Goal: Task Accomplishment & Management: Manage account settings

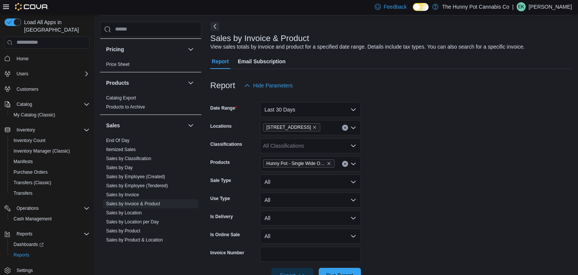
scroll to position [14, 0]
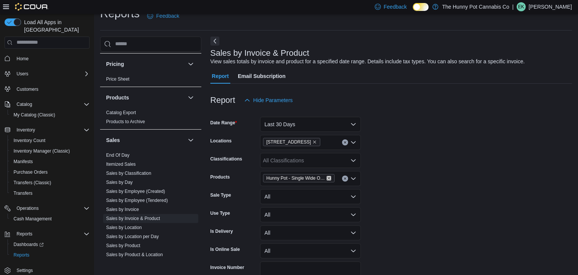
click at [330, 176] on icon "Remove Hunny Pot - Single Wide Organic Hemp Papers - 50 from selection in this …" at bounding box center [329, 178] width 5 height 5
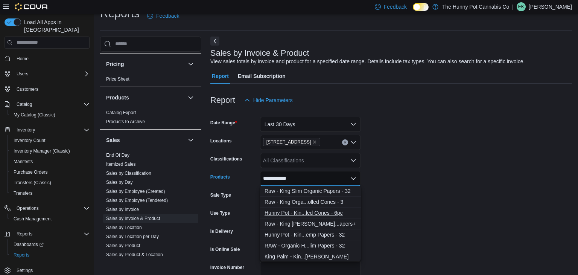
type input "**********"
click at [308, 211] on div "Hunny Pot - Kin...led Cones - 6pc" at bounding box center [311, 213] width 92 height 8
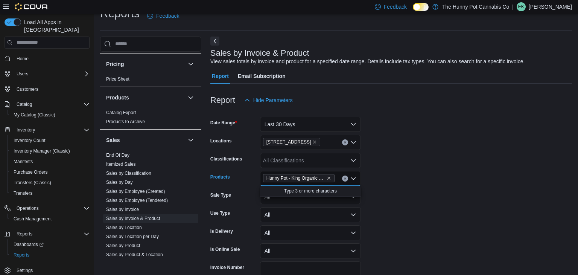
click at [400, 179] on form "Date Range Last 30 Days Locations 2591 Yonge St Classifications All Classificat…" at bounding box center [391, 203] width 362 height 190
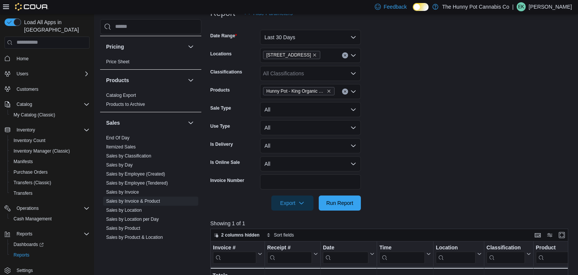
scroll to position [102, 0]
click at [353, 203] on span "Run Report" at bounding box center [339, 201] width 33 height 15
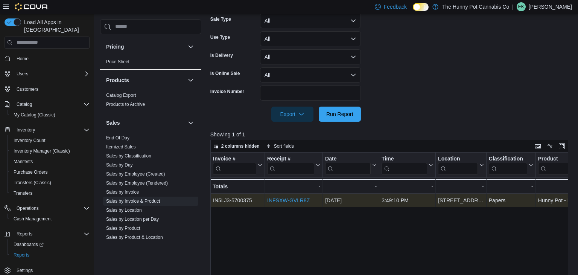
click at [294, 203] on div "INFSXW-GVLR8Z" at bounding box center [293, 200] width 53 height 9
click at [292, 201] on link "INFSXW-GVLR8Z" at bounding box center [288, 200] width 43 height 6
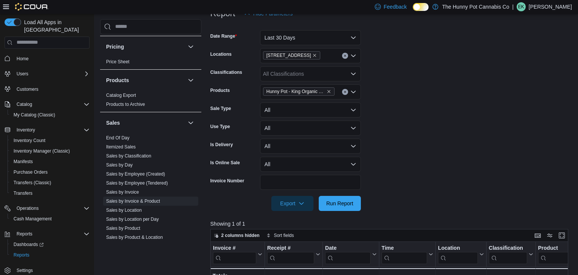
scroll to position [99, 0]
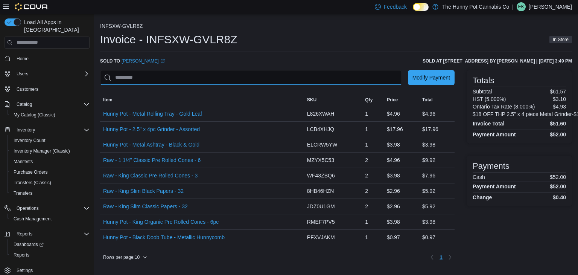
click at [226, 74] on input "This is a search bar. As you type, the results lower in the page will automatic…" at bounding box center [251, 77] width 302 height 15
click at [181, 41] on h1 "Invoice - INFSXW-GVLR8Z" at bounding box center [168, 39] width 137 height 15
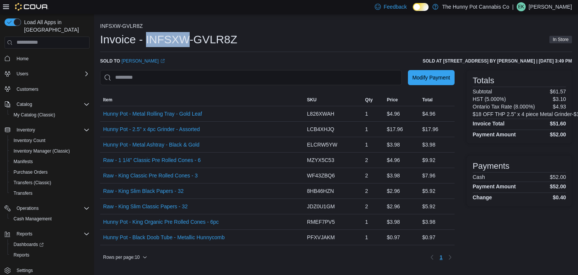
click at [181, 41] on h1 "Invoice - INFSXW-GVLR8Z" at bounding box center [168, 39] width 137 height 15
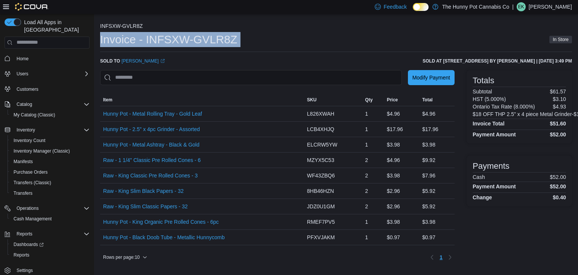
click at [246, 43] on div "Invoice - INFSXW-GVLR8Z In Store" at bounding box center [336, 39] width 472 height 15
drag, startPoint x: 242, startPoint y: 42, endPoint x: 147, endPoint y: 39, distance: 95.2
click at [147, 39] on div "Invoice - INFSXW-GVLR8Z In Store" at bounding box center [336, 39] width 472 height 15
copy h1 "INFSXW-GVLR8Z"
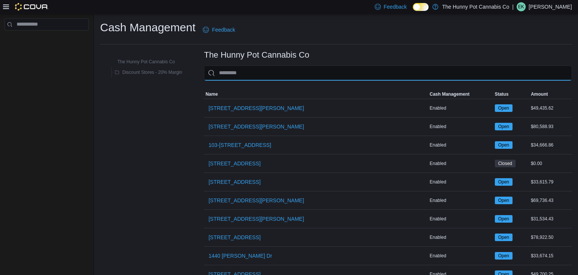
click at [304, 70] on input "This is a search bar. As you type, the results lower in the page will automatic…" at bounding box center [388, 72] width 368 height 15
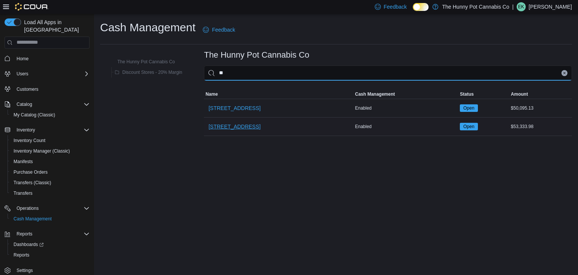
type input "**"
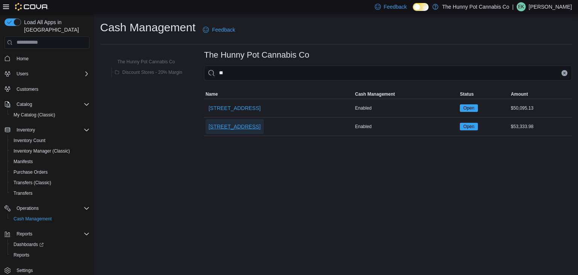
click at [234, 130] on span "[STREET_ADDRESS]" at bounding box center [234, 127] width 52 height 8
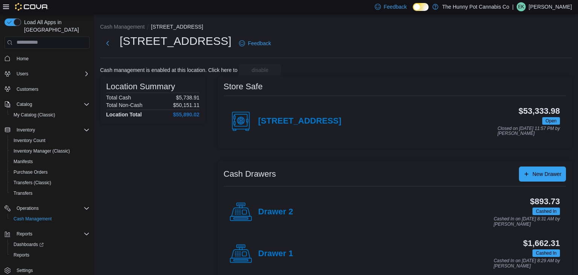
click at [41, 84] on span "Customers" at bounding box center [52, 88] width 76 height 9
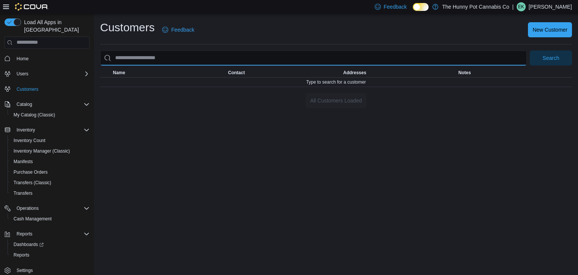
click at [138, 59] on input "search" at bounding box center [313, 57] width 427 height 15
click at [530, 50] on button "Search" at bounding box center [551, 57] width 42 height 15
type input "**********"
click at [530, 50] on button "Search" at bounding box center [551, 57] width 42 height 15
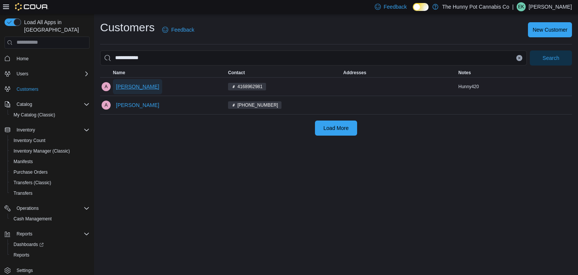
click at [131, 87] on span "[PERSON_NAME]" at bounding box center [137, 87] width 43 height 8
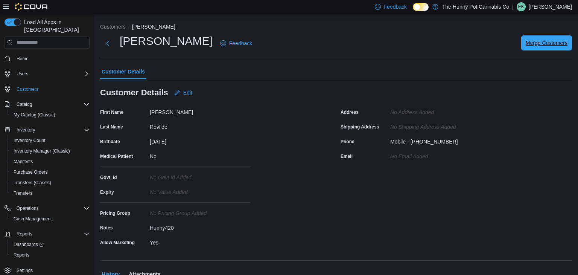
click at [532, 43] on span "Merge Customers" at bounding box center [547, 43] width 42 height 8
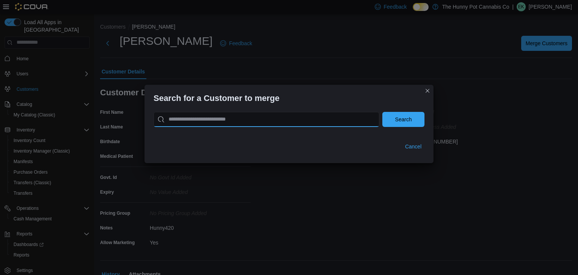
click at [280, 122] on input "search" at bounding box center [267, 119] width 226 height 15
type input "**********"
click at [382, 112] on button "Search" at bounding box center [403, 119] width 42 height 15
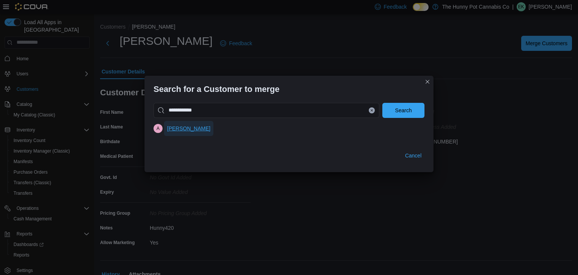
click at [183, 129] on span "[PERSON_NAME]" at bounding box center [188, 129] width 43 height 8
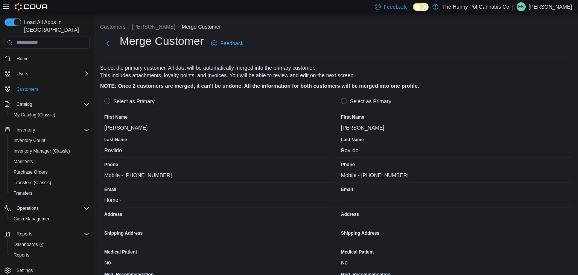
click at [109, 100] on label "Select as Primary" at bounding box center [129, 101] width 50 height 9
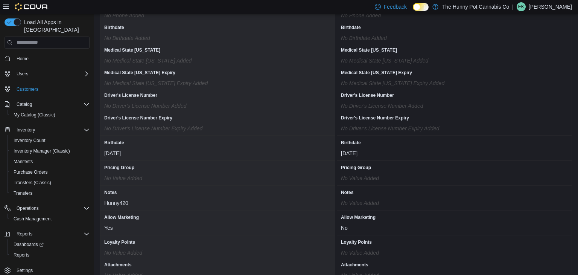
scroll to position [638, 0]
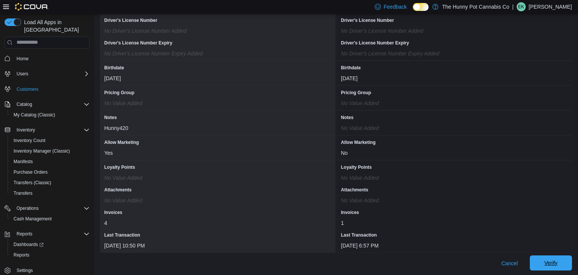
click at [543, 255] on span "Verify" at bounding box center [550, 262] width 33 height 15
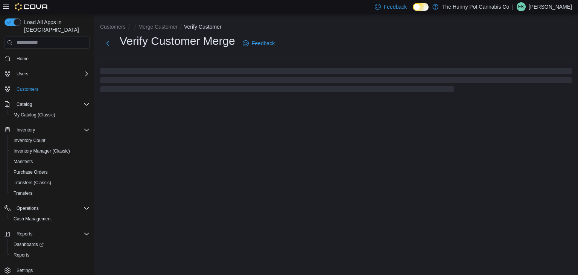
select select "******"
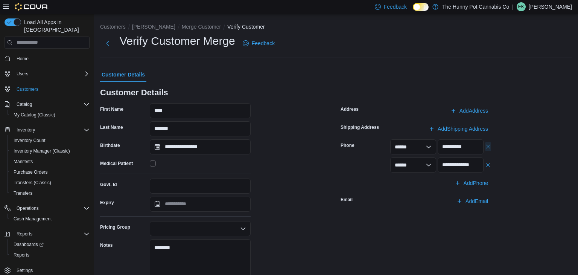
click at [487, 148] on button "button" at bounding box center [488, 146] width 6 height 9
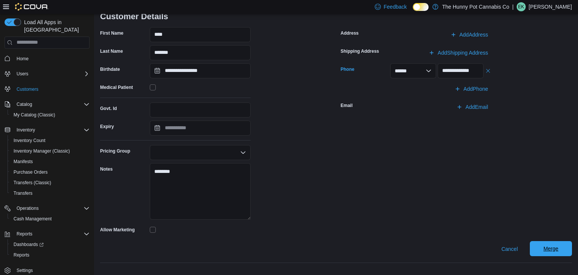
click at [544, 244] on span "Merge" at bounding box center [550, 248] width 33 height 15
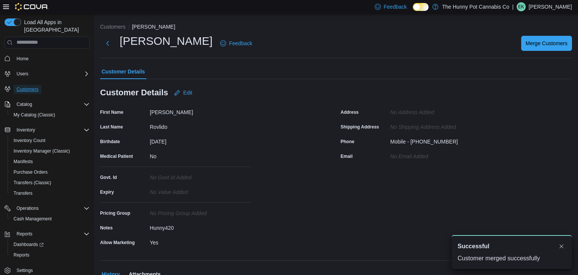
click at [34, 86] on span "Customers" at bounding box center [28, 89] width 22 height 6
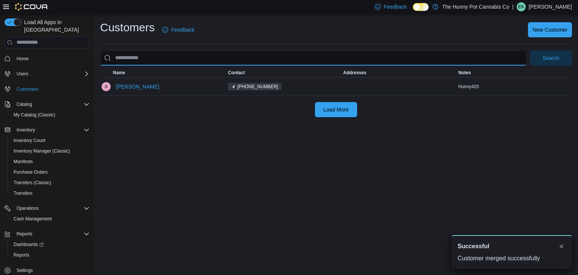
click at [149, 63] on input "search" at bounding box center [313, 57] width 427 height 15
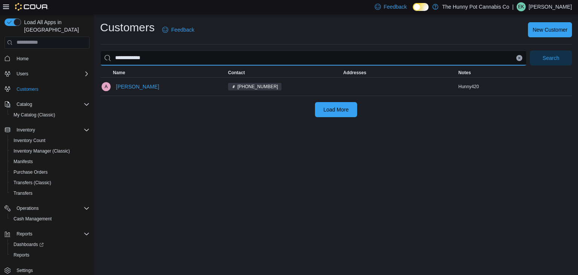
click at [530, 50] on button "Search" at bounding box center [551, 57] width 42 height 15
type input "*"
type input "**********"
click at [530, 50] on button "Search" at bounding box center [551, 57] width 42 height 15
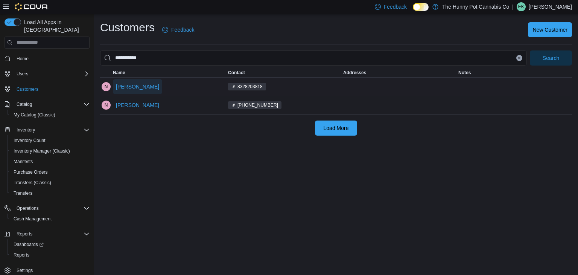
click at [134, 85] on span "[PERSON_NAME]" at bounding box center [137, 87] width 43 height 8
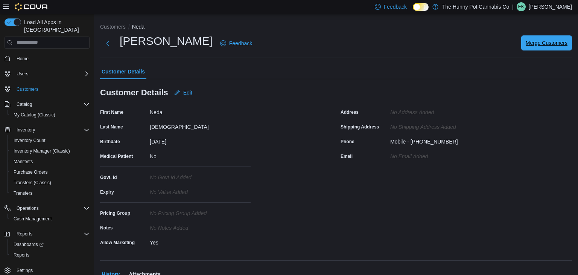
click at [560, 44] on span "Merge Customers" at bounding box center [547, 43] width 42 height 8
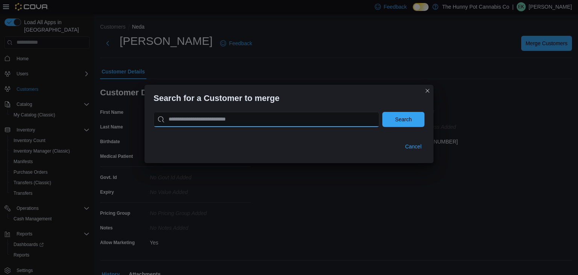
click at [318, 123] on input "search" at bounding box center [267, 119] width 226 height 15
type input "**********"
click at [382, 112] on button "Search" at bounding box center [403, 119] width 42 height 15
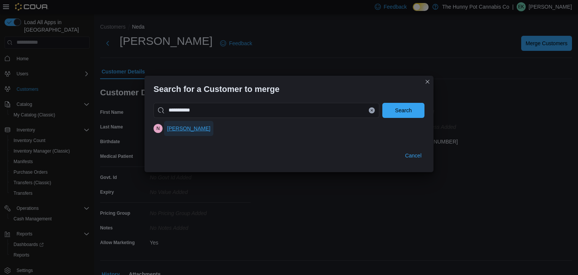
click at [174, 133] on span "[PERSON_NAME]" at bounding box center [188, 128] width 43 height 15
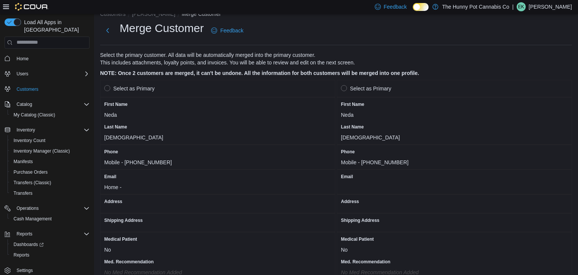
scroll to position [13, 0]
click at [110, 90] on label "Select as Primary" at bounding box center [129, 88] width 50 height 9
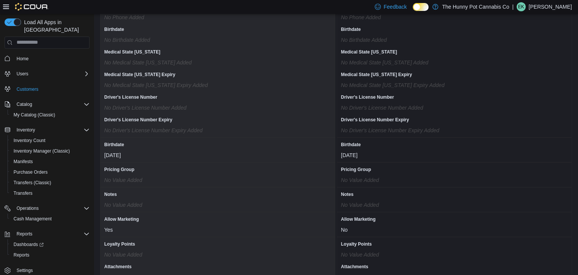
scroll to position [638, 0]
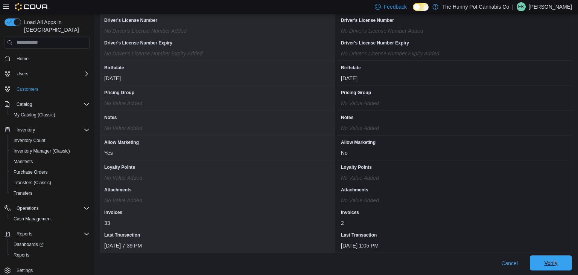
click at [559, 263] on span "Verify" at bounding box center [550, 262] width 33 height 15
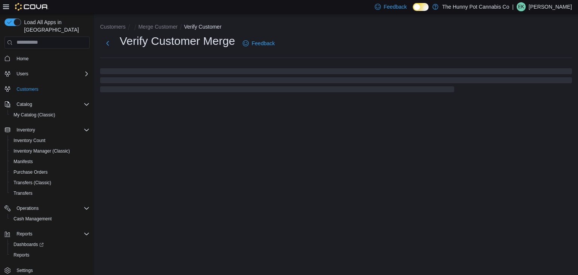
select select "******"
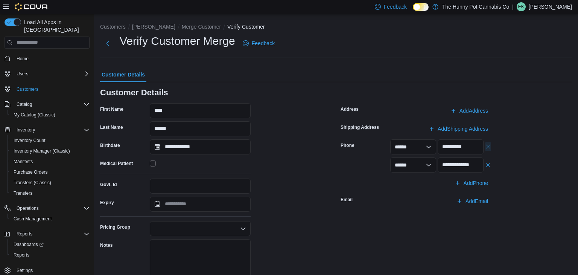
click at [485, 150] on button "button" at bounding box center [488, 146] width 6 height 9
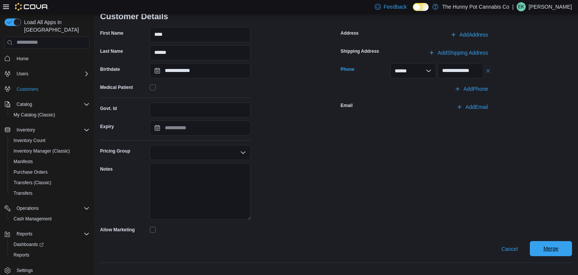
click at [550, 252] on span "Merge" at bounding box center [550, 248] width 33 height 15
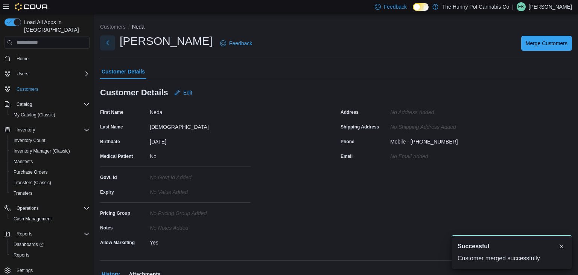
click at [111, 42] on button "Next" at bounding box center [107, 42] width 15 height 15
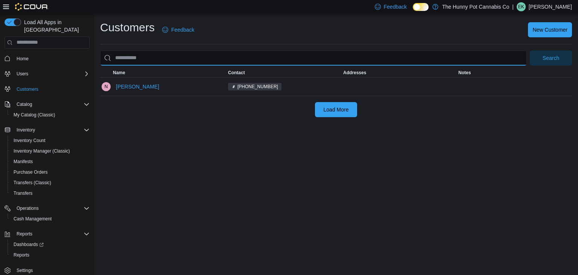
click at [135, 59] on input "search" at bounding box center [313, 57] width 427 height 15
type input "**********"
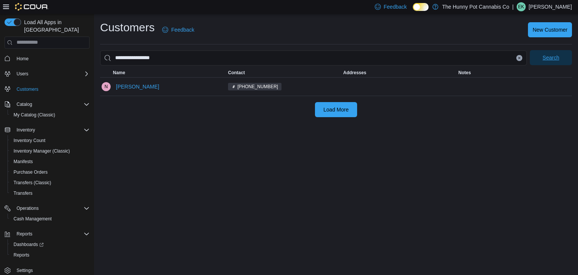
click at [535, 63] on span "Search" at bounding box center [550, 57] width 33 height 15
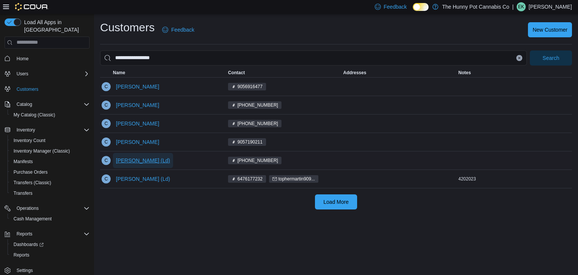
click at [158, 157] on span "[PERSON_NAME] (Ld)" at bounding box center [143, 161] width 54 height 8
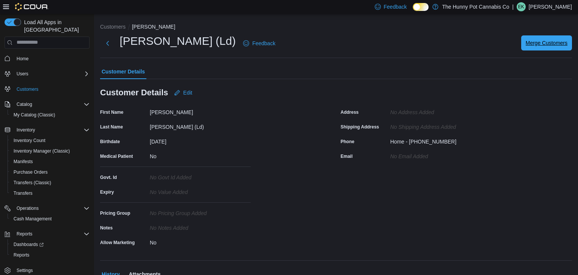
click at [551, 38] on span "Merge Customers" at bounding box center [547, 42] width 42 height 15
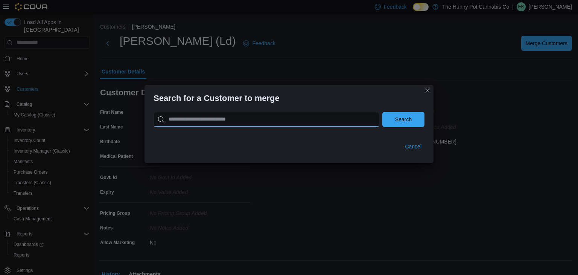
click at [310, 120] on input "search" at bounding box center [267, 119] width 226 height 15
type input "**********"
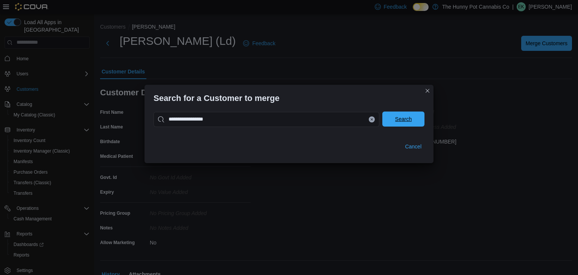
click at [400, 123] on span "Search" at bounding box center [403, 118] width 33 height 15
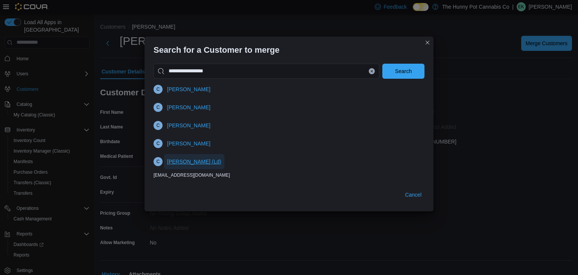
click at [208, 163] on span "[PERSON_NAME] (Ld)" at bounding box center [194, 162] width 54 height 8
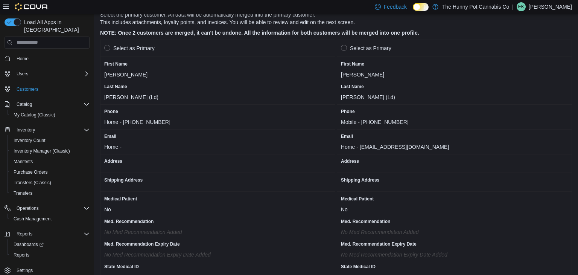
scroll to position [50, 0]
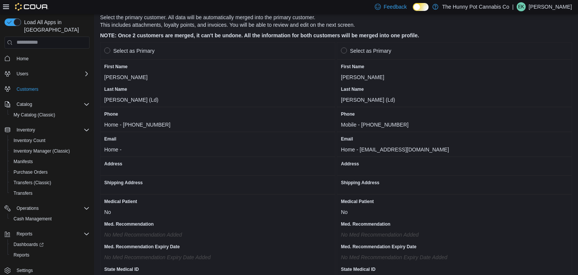
click at [106, 52] on label "Select as Primary" at bounding box center [129, 50] width 50 height 9
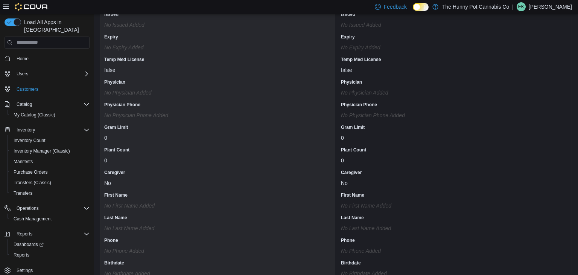
scroll to position [638, 0]
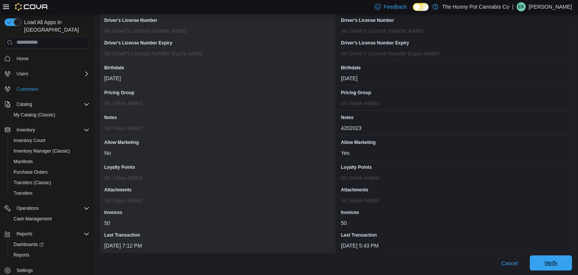
click at [551, 261] on span "Verify" at bounding box center [550, 263] width 13 height 8
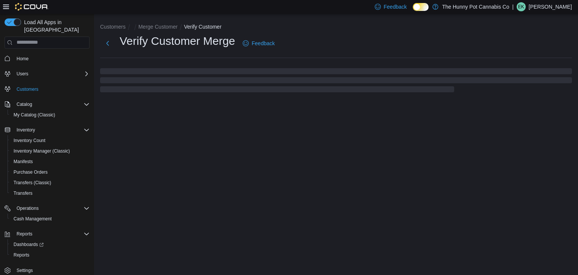
select select "******"
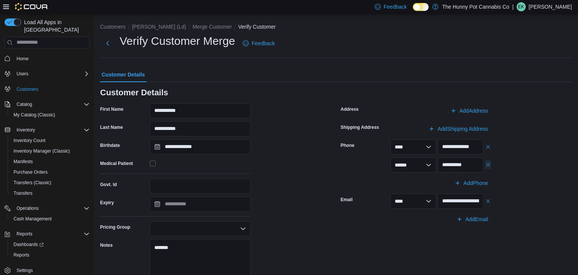
click at [486, 164] on button "button" at bounding box center [488, 164] width 6 height 9
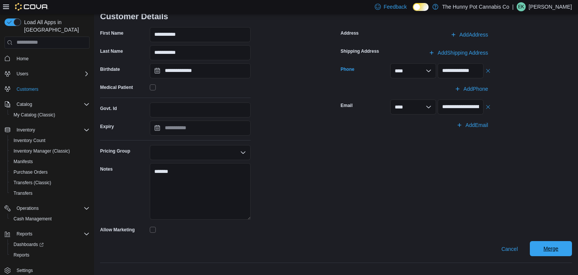
click at [559, 248] on span "Merge" at bounding box center [550, 248] width 33 height 15
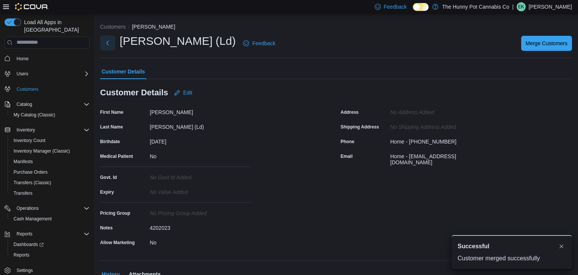
click at [112, 43] on button "Next" at bounding box center [107, 42] width 15 height 15
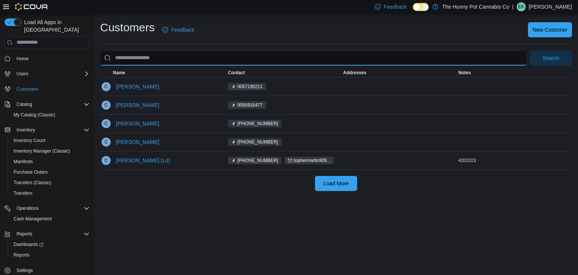
click at [151, 55] on input "search" at bounding box center [313, 57] width 427 height 15
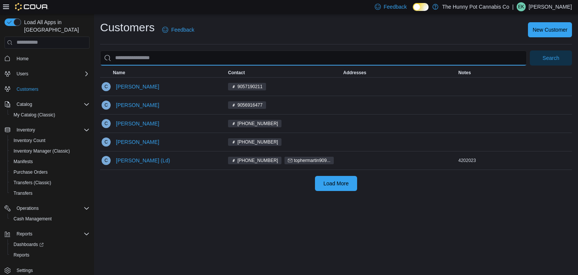
click at [151, 55] on input "search" at bounding box center [313, 57] width 427 height 15
click at [530, 50] on button "Search" at bounding box center [551, 57] width 42 height 15
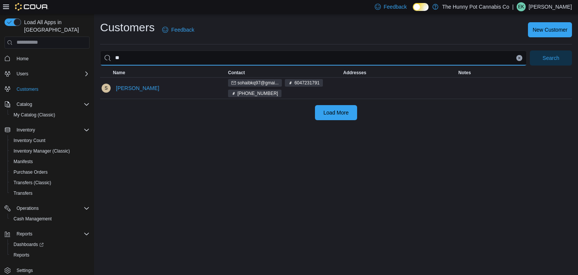
type input "*"
click at [530, 50] on button "Search" at bounding box center [551, 57] width 42 height 15
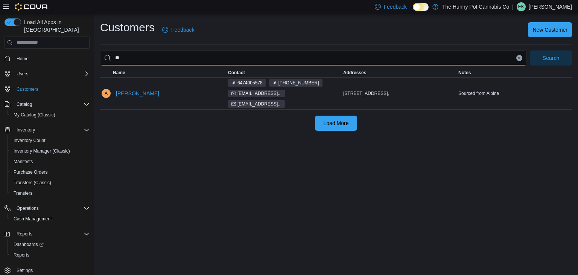
type input "*"
type input "**********"
click at [530, 50] on button "Search" at bounding box center [551, 57] width 42 height 15
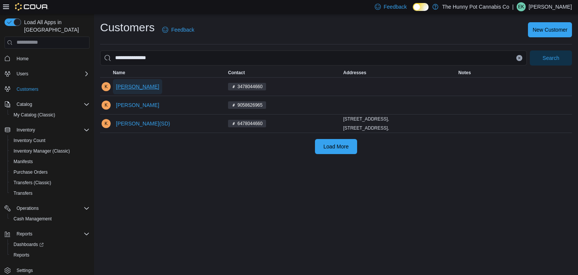
click at [130, 83] on span "[PERSON_NAME]" at bounding box center [137, 87] width 43 height 8
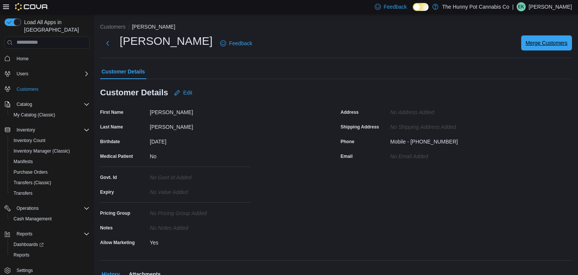
click at [537, 43] on span "Merge Customers" at bounding box center [547, 43] width 42 height 8
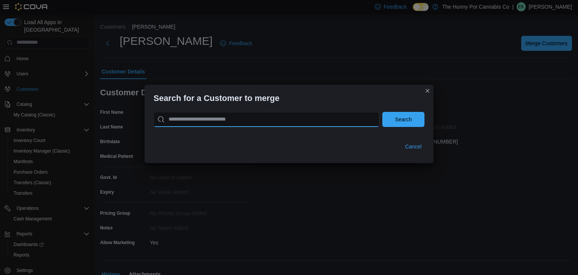
click at [339, 114] on input "search" at bounding box center [267, 119] width 226 height 15
type input "**********"
click at [382, 112] on button "Search" at bounding box center [403, 119] width 42 height 15
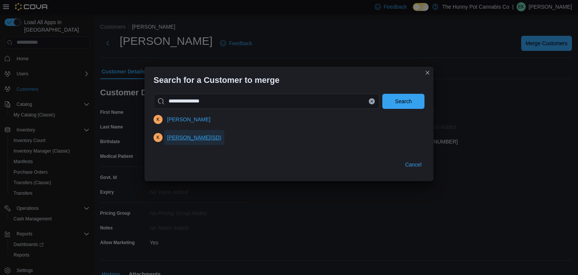
click at [183, 143] on span "[PERSON_NAME](SD)" at bounding box center [194, 137] width 54 height 15
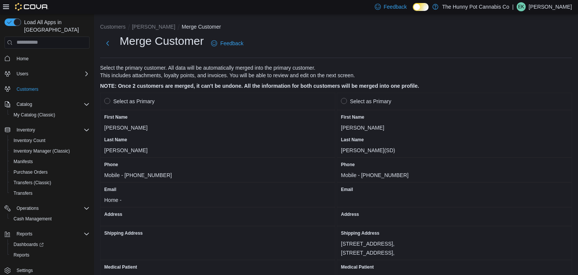
click at [347, 100] on label "Select as Primary" at bounding box center [366, 101] width 50 height 9
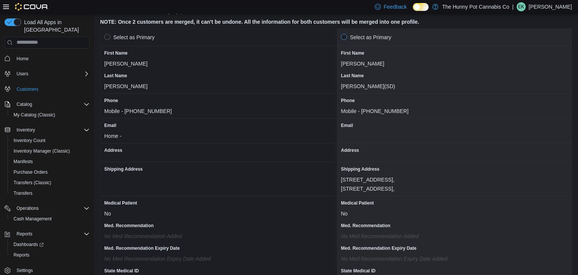
scroll to position [55, 0]
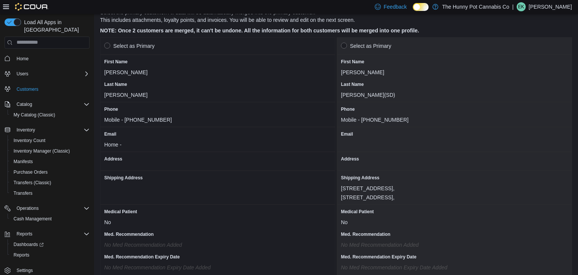
click at [109, 44] on label "Select as Primary" at bounding box center [129, 45] width 50 height 9
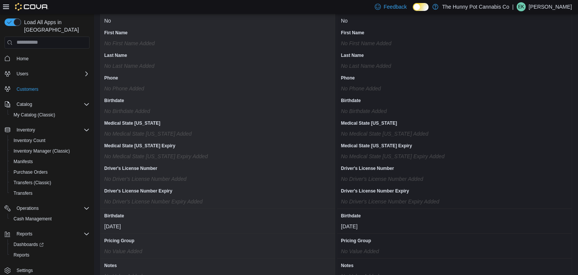
scroll to position [653, 0]
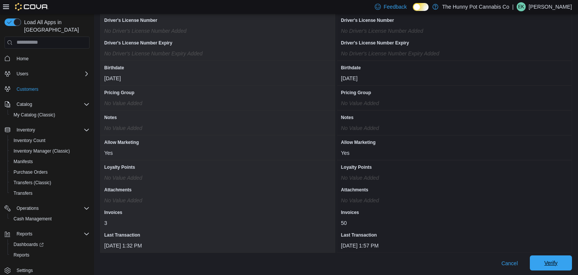
click at [543, 259] on span "Verify" at bounding box center [550, 262] width 33 height 15
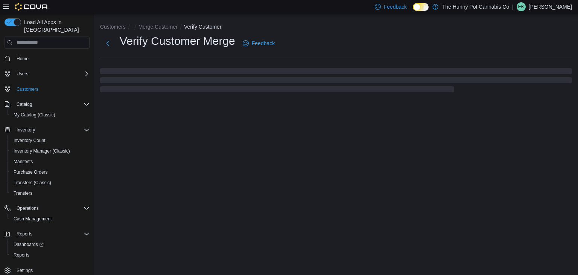
select select "******"
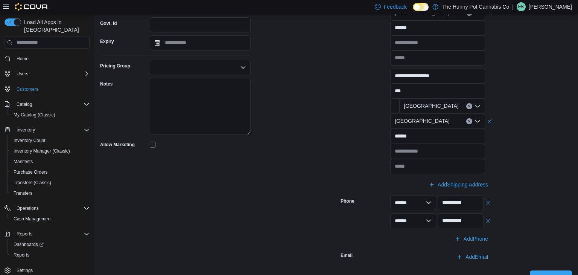
scroll to position [190, 0]
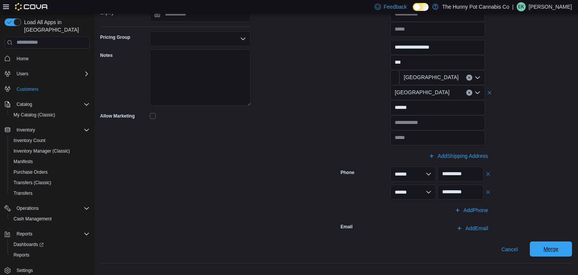
click at [541, 246] on span "Merge" at bounding box center [550, 248] width 33 height 15
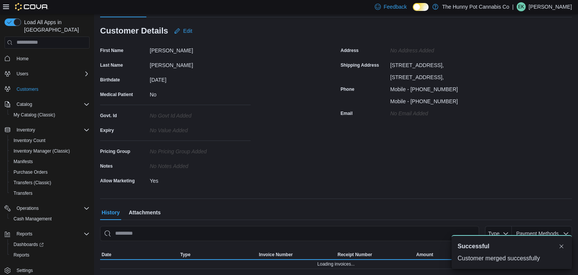
scroll to position [113, 0]
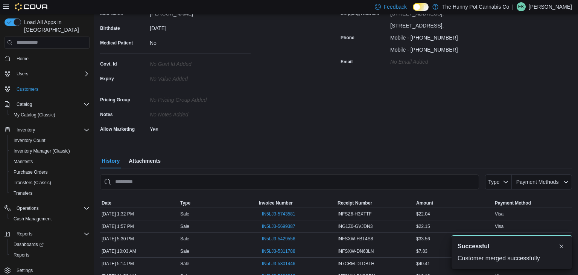
click at [282, 122] on div "First Name [PERSON_NAME] Last Name [PERSON_NAME] Birthdate [DEMOGRAPHIC_DATA] M…" at bounding box center [215, 64] width 231 height 142
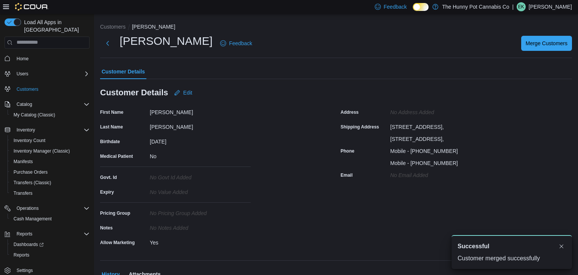
scroll to position [0, 0]
click at [32, 86] on span "Customers" at bounding box center [28, 89] width 22 height 6
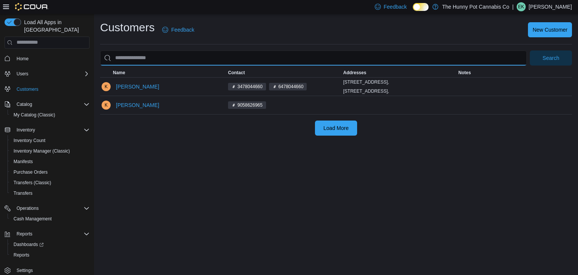
click at [213, 59] on input "search" at bounding box center [313, 57] width 427 height 15
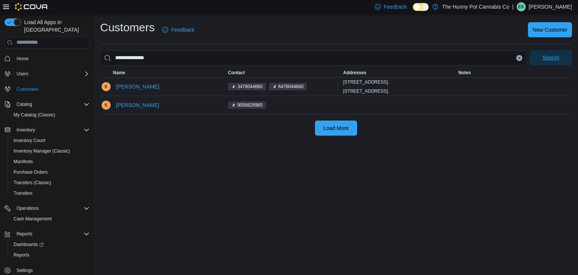
click at [541, 64] on span "Search" at bounding box center [550, 57] width 33 height 15
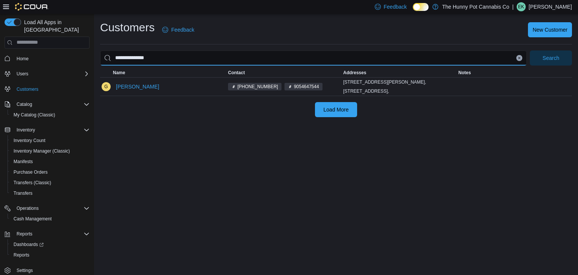
click at [280, 57] on input "**********" at bounding box center [313, 57] width 427 height 15
type input "*"
click at [530, 50] on button "Search" at bounding box center [551, 57] width 42 height 15
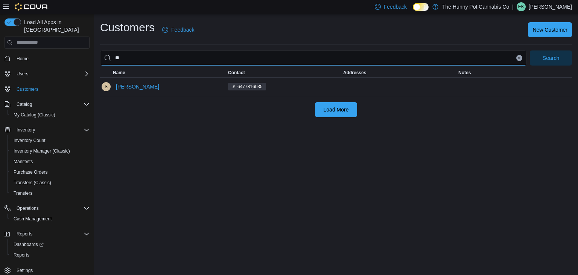
type input "*"
type input "********"
click at [530, 50] on button "Search" at bounding box center [551, 57] width 42 height 15
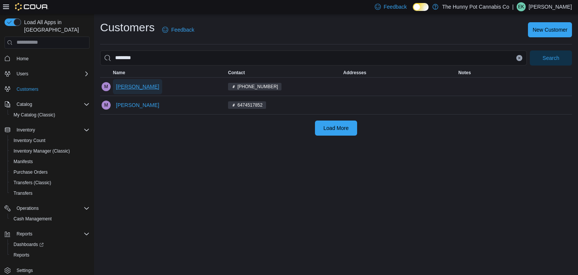
click at [131, 85] on span "[PERSON_NAME]" at bounding box center [137, 87] width 43 height 8
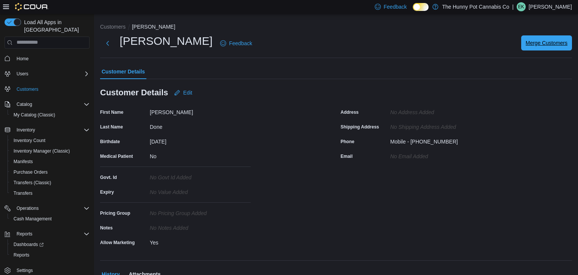
click at [529, 46] on span "Merge Customers" at bounding box center [547, 43] width 42 height 8
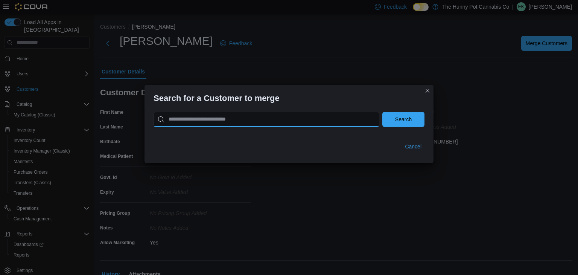
click at [366, 119] on input "search" at bounding box center [267, 119] width 226 height 15
type input "********"
click at [382, 112] on button "Search" at bounding box center [403, 119] width 42 height 15
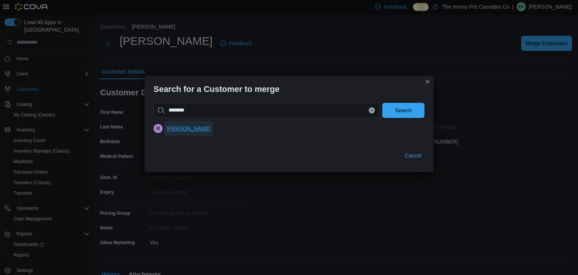
click at [178, 131] on span "[PERSON_NAME]" at bounding box center [188, 129] width 43 height 8
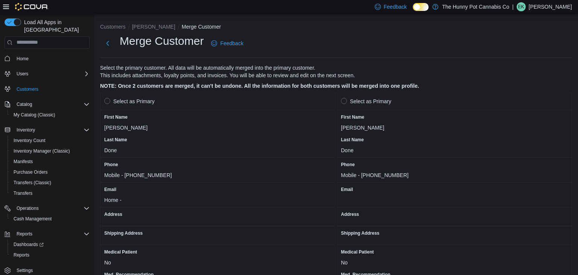
click at [108, 102] on label "Select as Primary" at bounding box center [129, 101] width 50 height 9
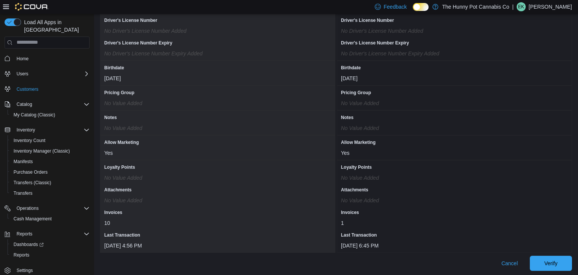
scroll to position [637, 0]
click at [562, 262] on span "Verify" at bounding box center [550, 262] width 33 height 15
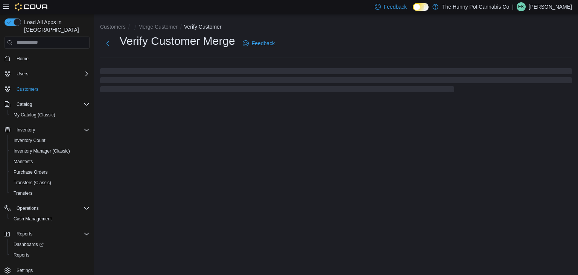
select select "******"
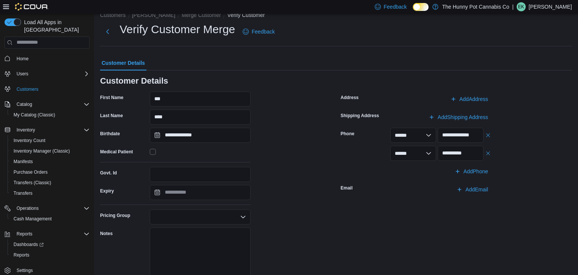
scroll to position [76, 0]
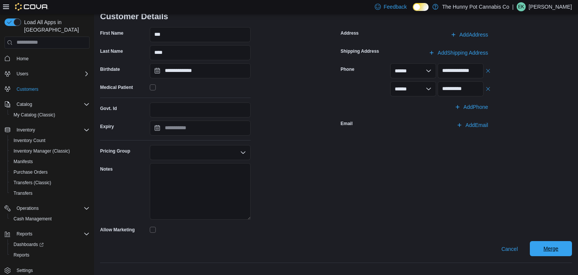
click at [548, 254] on span "Merge" at bounding box center [550, 248] width 33 height 15
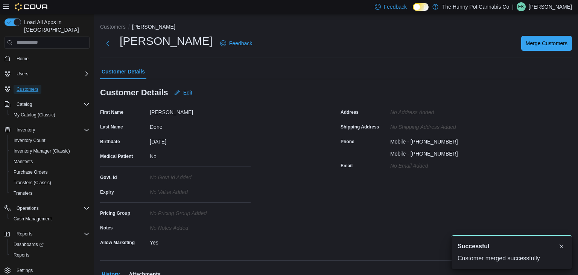
click at [38, 85] on link "Customers" at bounding box center [28, 89] width 28 height 9
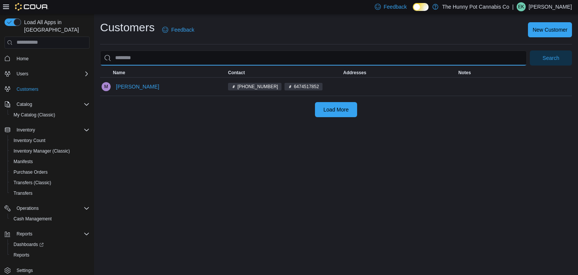
click at [175, 55] on input "search" at bounding box center [313, 57] width 427 height 15
click at [233, 61] on input "search" at bounding box center [313, 57] width 427 height 15
click at [530, 50] on button "Search" at bounding box center [551, 57] width 42 height 15
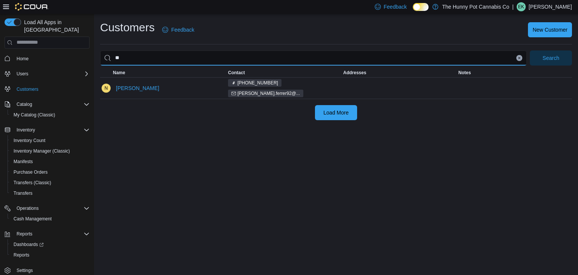
type input "*"
click at [530, 50] on button "Search" at bounding box center [551, 57] width 42 height 15
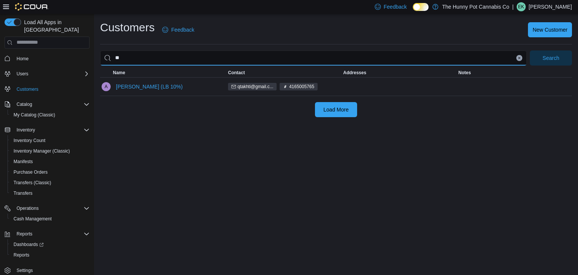
type input "*"
click at [530, 50] on button "Search" at bounding box center [551, 57] width 42 height 15
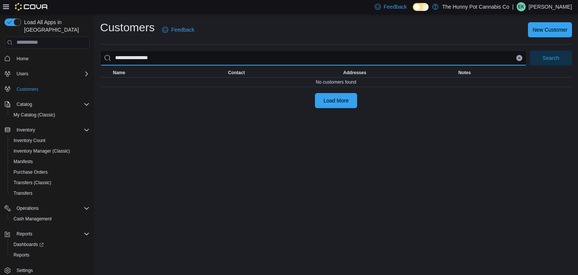
click at [530, 50] on button "Search" at bounding box center [551, 57] width 42 height 15
type input "*"
click at [530, 50] on button "Search" at bounding box center [551, 57] width 42 height 15
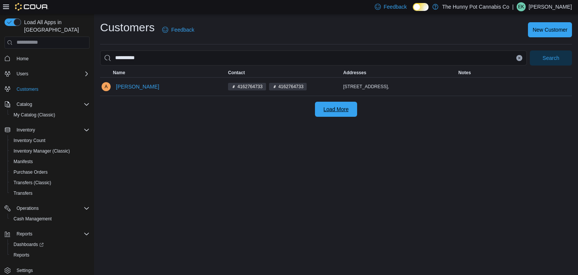
click at [329, 109] on span "Load More" at bounding box center [336, 109] width 25 height 8
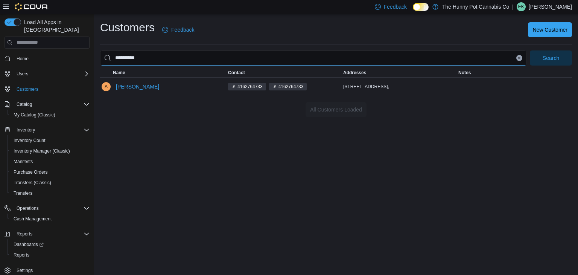
click at [287, 58] on input "**********" at bounding box center [313, 57] width 427 height 15
type input "*"
type input "**********"
click at [530, 50] on button "Search" at bounding box center [551, 57] width 42 height 15
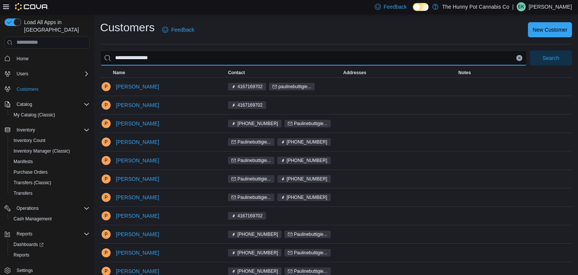
scroll to position [50, 0]
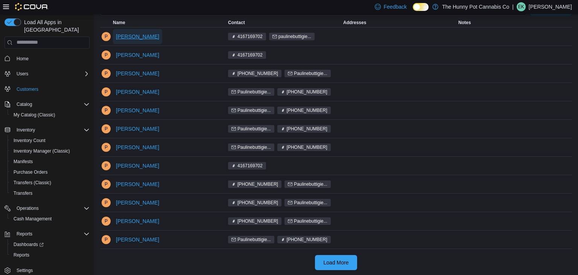
click at [137, 36] on span "[PERSON_NAME]" at bounding box center [137, 37] width 43 height 8
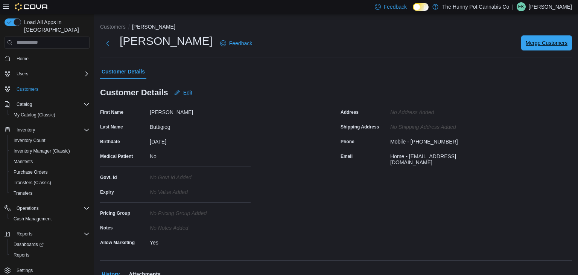
click at [535, 43] on span "Merge Customers" at bounding box center [547, 43] width 42 height 8
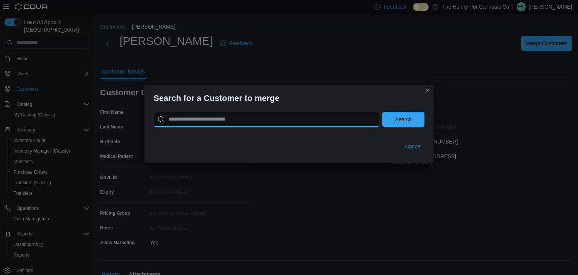
click at [321, 116] on input "search" at bounding box center [267, 119] width 226 height 15
type input "**********"
click at [382, 112] on button "Search" at bounding box center [403, 119] width 42 height 15
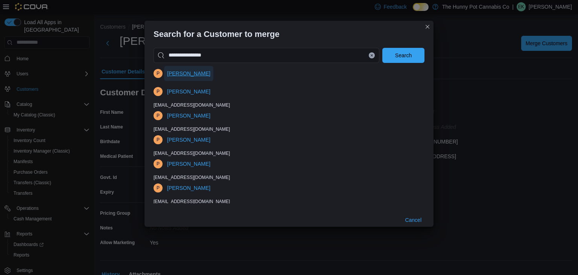
click at [192, 76] on span "[PERSON_NAME]" at bounding box center [188, 74] width 43 height 8
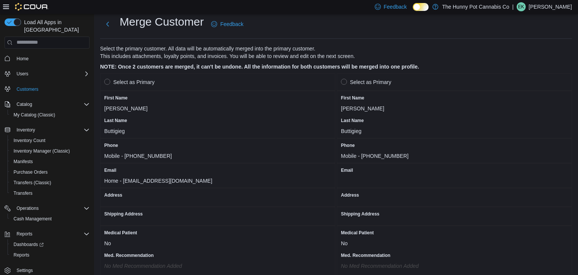
scroll to position [20, 0]
click at [106, 82] on label "Select as Primary" at bounding box center [129, 81] width 50 height 9
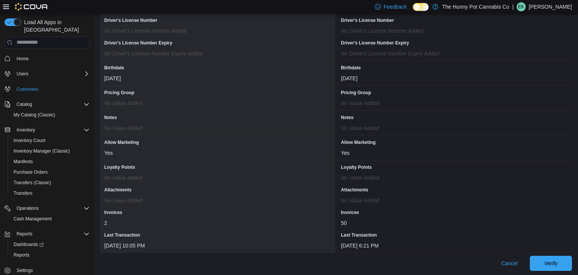
scroll to position [635, 0]
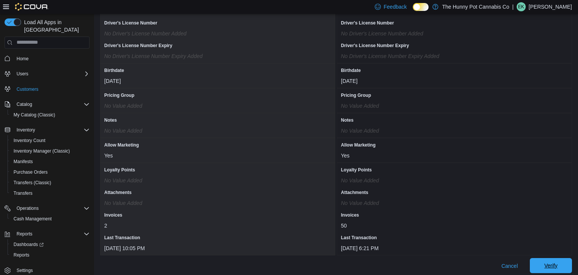
click at [550, 268] on span "Verify" at bounding box center [550, 265] width 33 height 15
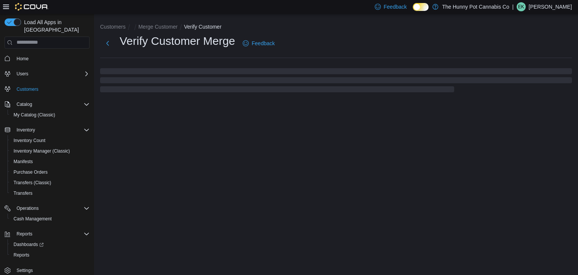
select select "******"
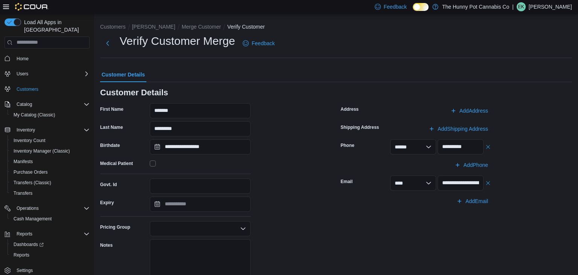
scroll to position [76, 0]
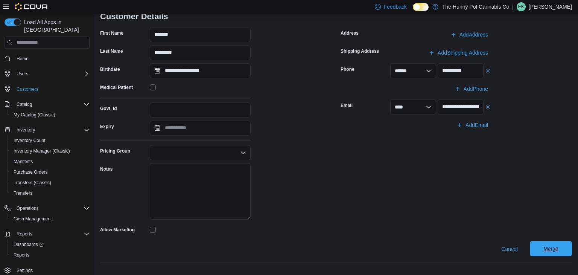
click at [543, 245] on span "Merge" at bounding box center [550, 249] width 15 height 8
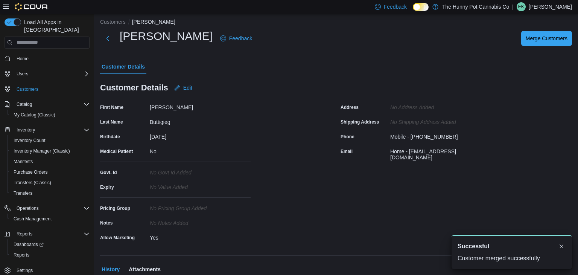
scroll to position [6, 0]
click at [541, 35] on span "Merge Customers" at bounding box center [547, 37] width 42 height 8
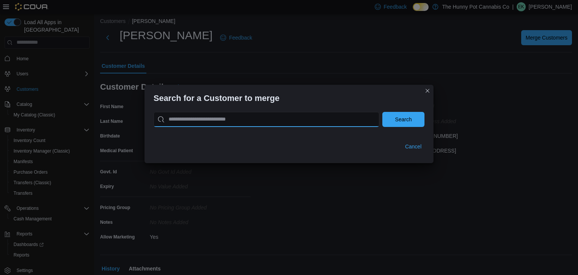
click at [326, 114] on input "search" at bounding box center [267, 119] width 226 height 15
type input "**********"
click at [382, 112] on button "Search" at bounding box center [403, 119] width 42 height 15
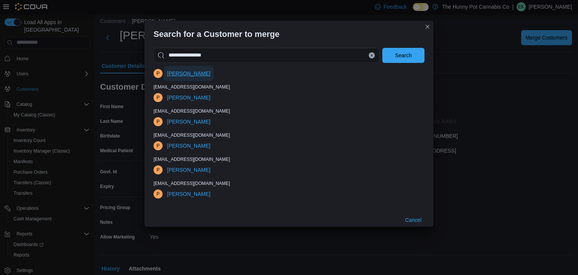
click at [189, 70] on span "[PERSON_NAME]" at bounding box center [188, 74] width 43 height 8
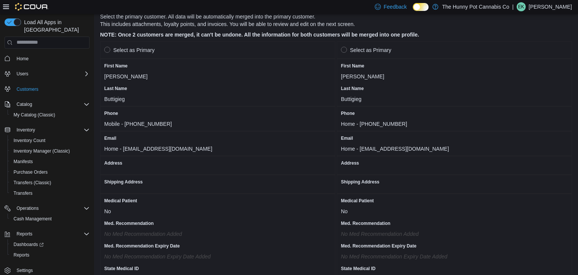
scroll to position [33, 0]
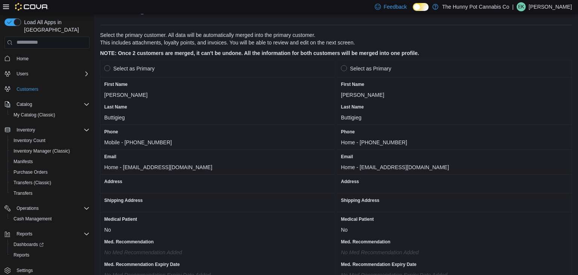
click at [109, 68] on label "Select as Primary" at bounding box center [129, 68] width 50 height 9
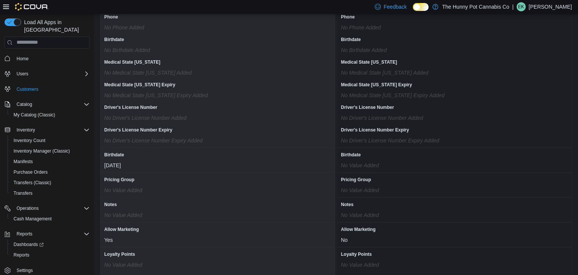
scroll to position [638, 0]
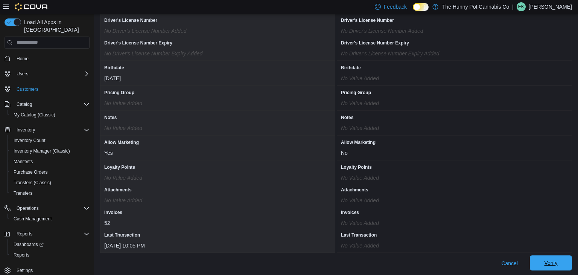
click at [563, 256] on span "Verify" at bounding box center [550, 262] width 33 height 15
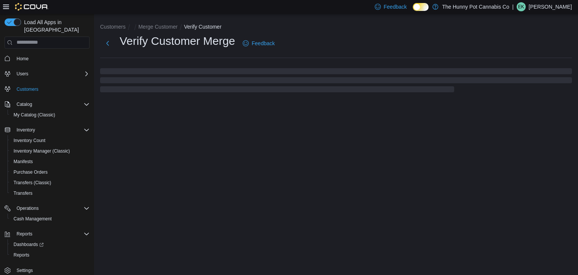
select select "******"
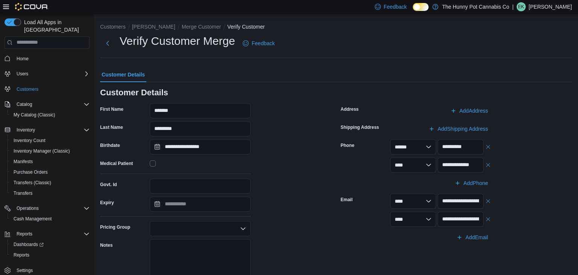
scroll to position [76, 0]
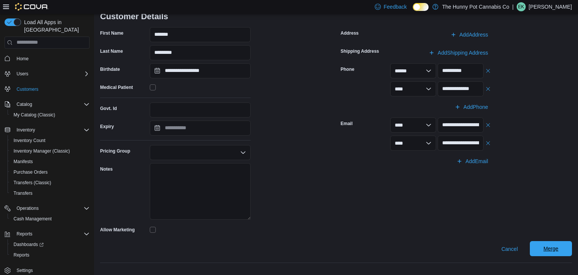
click at [550, 255] on span "Merge" at bounding box center [550, 248] width 33 height 15
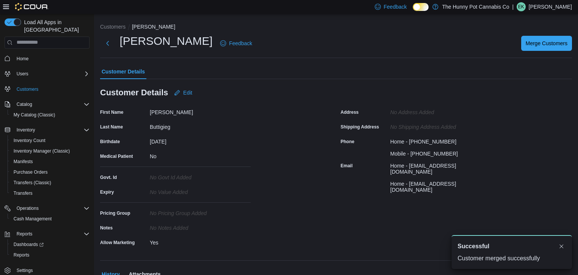
scroll to position [2, 0]
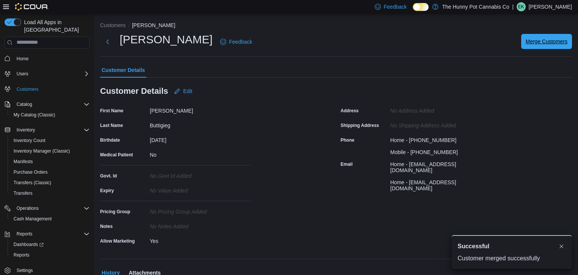
click at [535, 41] on span "Merge Customers" at bounding box center [547, 42] width 42 height 8
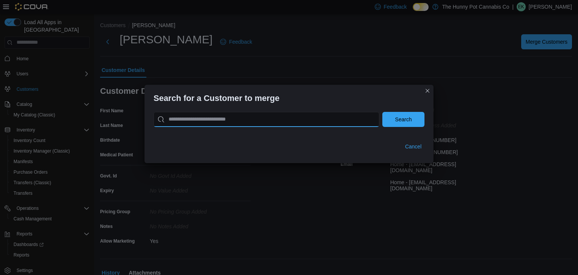
click at [338, 122] on input "search" at bounding box center [267, 119] width 226 height 15
type input "**********"
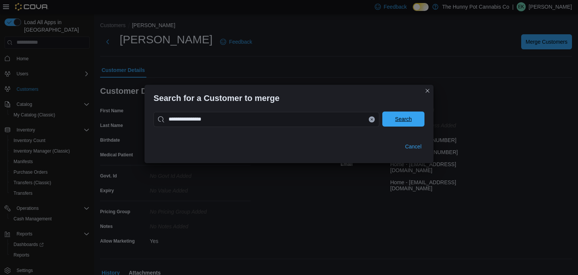
click at [407, 115] on span "Search" at bounding box center [403, 118] width 33 height 15
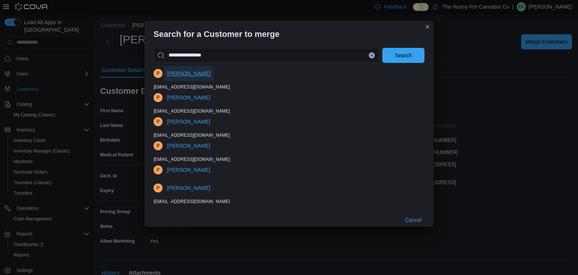
click at [199, 73] on span "[PERSON_NAME]" at bounding box center [188, 74] width 43 height 8
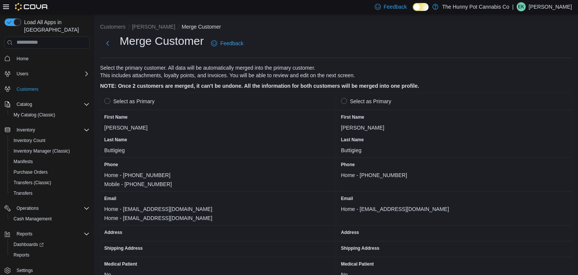
click at [108, 101] on label "Select as Primary" at bounding box center [129, 101] width 50 height 9
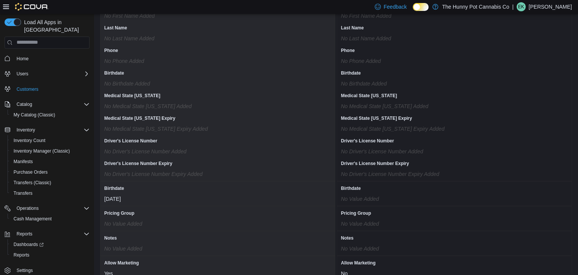
scroll to position [650, 0]
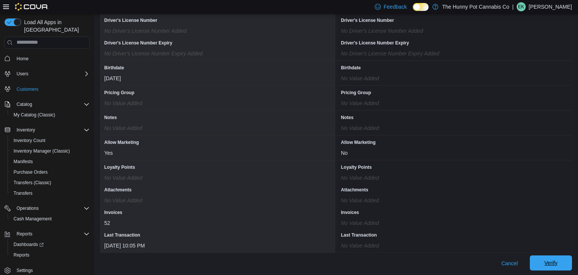
click at [565, 257] on span "Verify" at bounding box center [550, 262] width 33 height 15
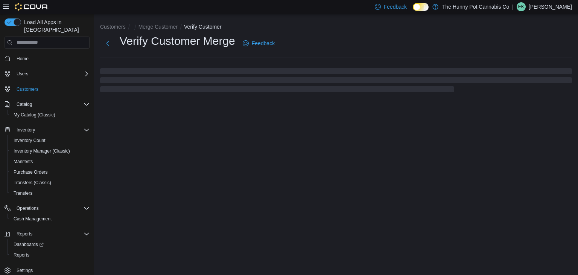
select select "******"
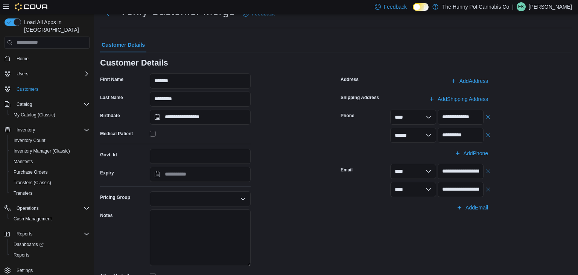
scroll to position [30, 0]
click at [488, 137] on button "button" at bounding box center [488, 134] width 6 height 9
click at [488, 154] on button "button" at bounding box center [488, 152] width 6 height 9
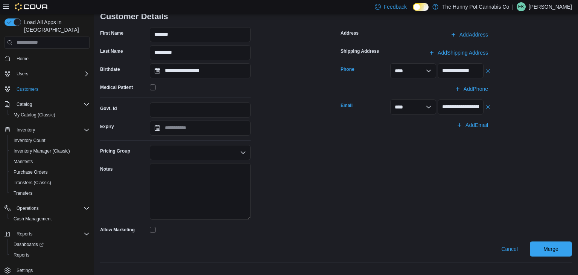
scroll to position [76, 0]
click at [552, 251] on span "Merge" at bounding box center [550, 249] width 15 height 8
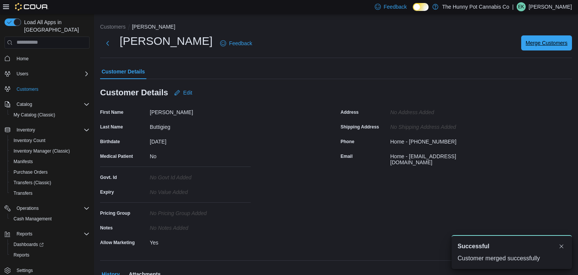
click at [528, 45] on span "Merge Customers" at bounding box center [547, 43] width 42 height 8
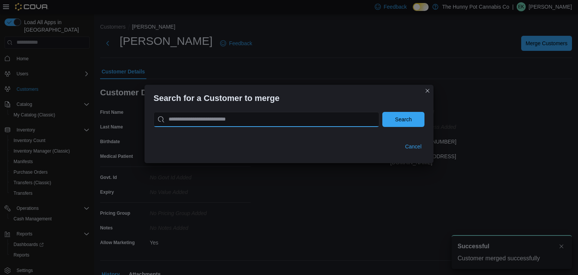
click at [263, 120] on input "search" at bounding box center [267, 119] width 226 height 15
type input "**********"
click at [382, 112] on button "Search" at bounding box center [403, 119] width 42 height 15
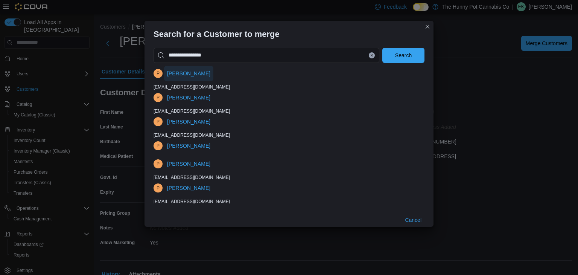
click at [195, 77] on span "[PERSON_NAME]" at bounding box center [188, 73] width 43 height 15
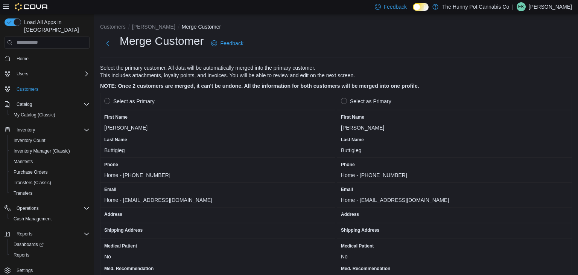
click at [108, 102] on label "Select as Primary" at bounding box center [129, 101] width 50 height 9
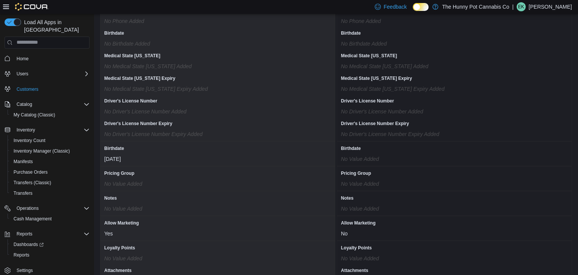
scroll to position [632, 0]
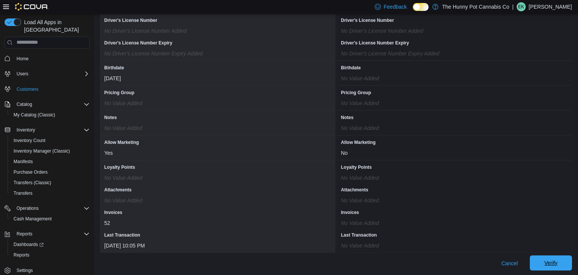
click at [564, 263] on span "Verify" at bounding box center [550, 262] width 33 height 15
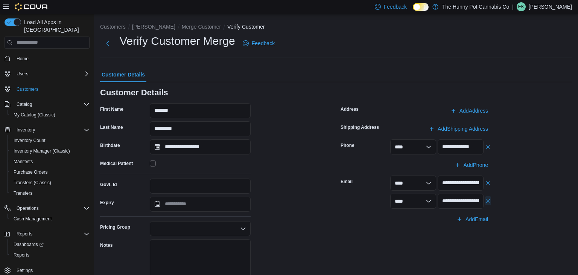
click at [488, 201] on button "button" at bounding box center [488, 200] width 6 height 9
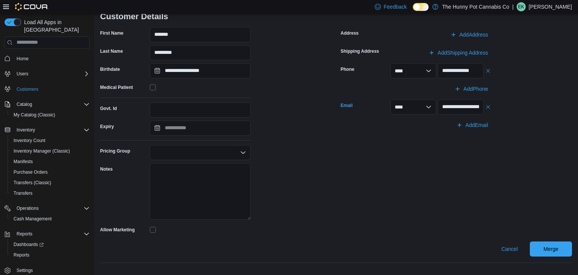
scroll to position [75, 0]
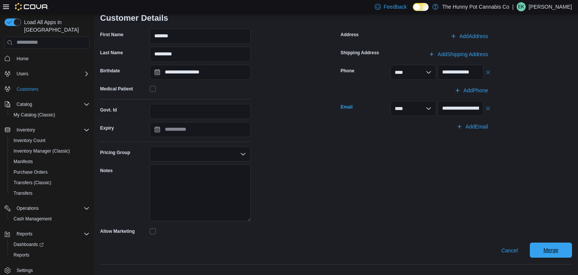
click at [541, 249] on span "Merge" at bounding box center [550, 249] width 33 height 15
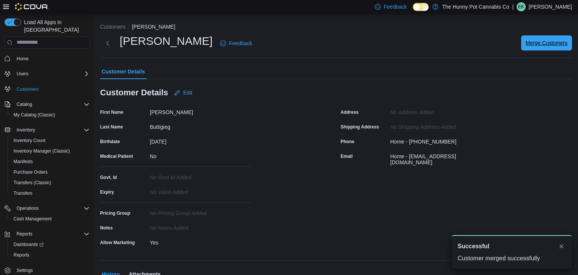
click at [549, 42] on span "Merge Customers" at bounding box center [547, 43] width 42 height 8
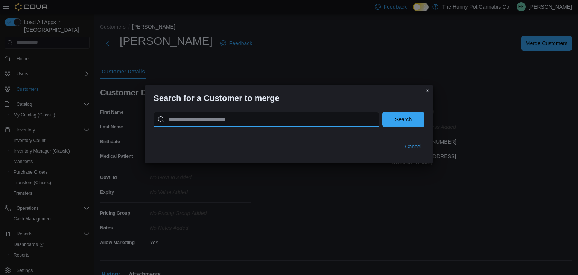
click at [277, 119] on input "search" at bounding box center [267, 119] width 226 height 15
type input "**********"
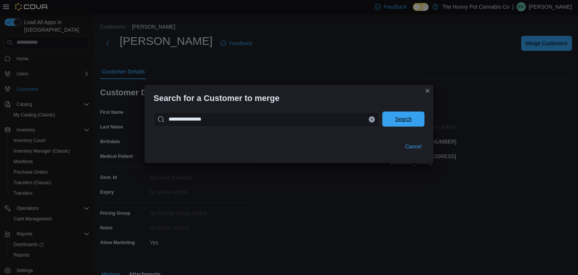
click at [408, 124] on span "Search" at bounding box center [403, 118] width 33 height 15
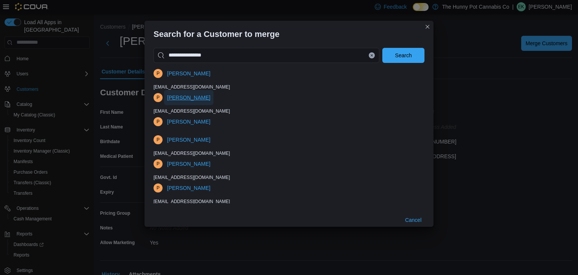
click at [192, 102] on span "[PERSON_NAME]" at bounding box center [188, 97] width 43 height 15
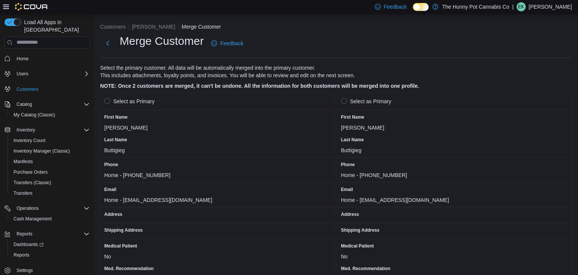
click at [108, 98] on label "Select as Primary" at bounding box center [129, 101] width 50 height 9
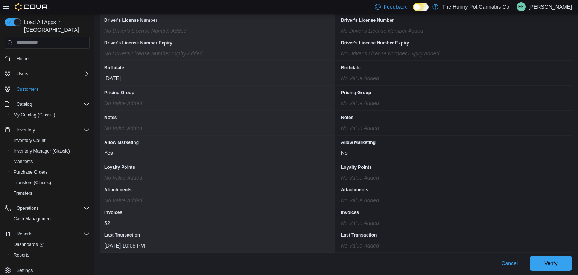
scroll to position [630, 0]
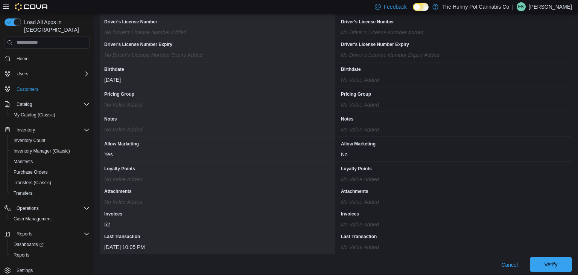
click at [542, 258] on span "Verify" at bounding box center [550, 264] width 33 height 15
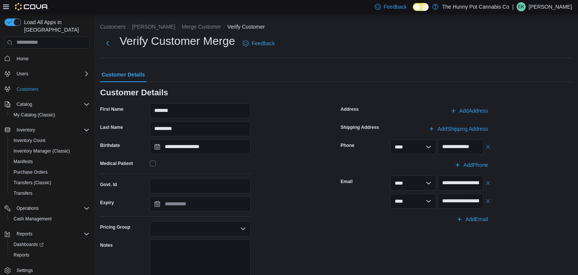
scroll to position [76, 0]
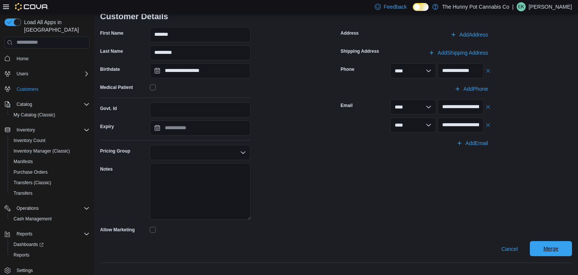
click at [560, 253] on span "Merge" at bounding box center [550, 248] width 33 height 15
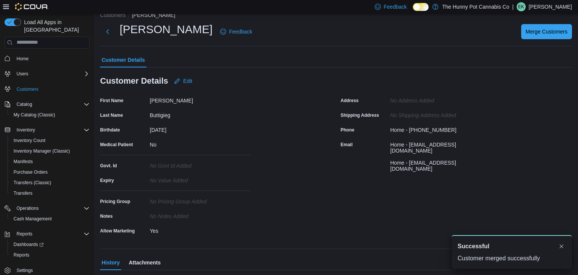
scroll to position [5, 0]
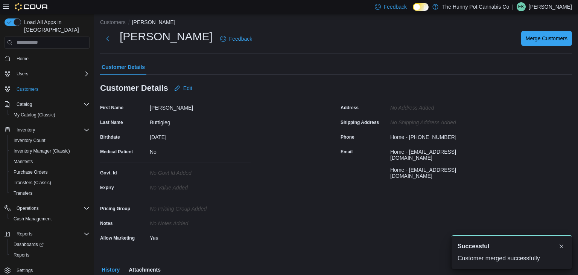
click at [544, 41] on span "Merge Customers" at bounding box center [547, 38] width 42 height 15
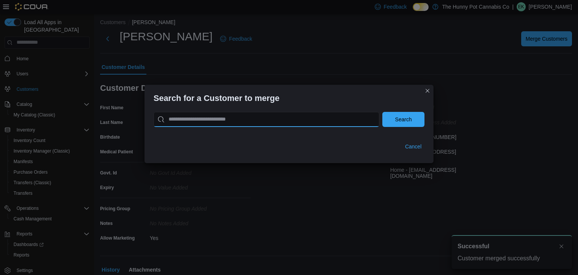
click at [355, 116] on input "search" at bounding box center [267, 119] width 226 height 15
type input "**********"
click at [382, 112] on button "Search" at bounding box center [403, 119] width 42 height 15
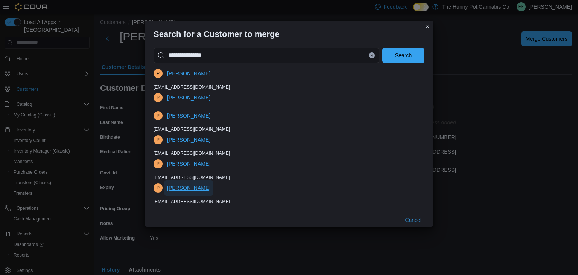
click at [200, 187] on span "[PERSON_NAME]" at bounding box center [188, 188] width 43 height 8
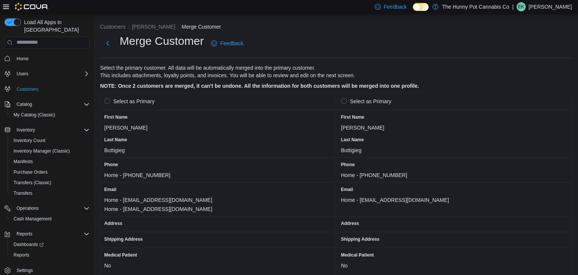
click at [107, 101] on label "Select as Primary" at bounding box center [129, 101] width 50 height 9
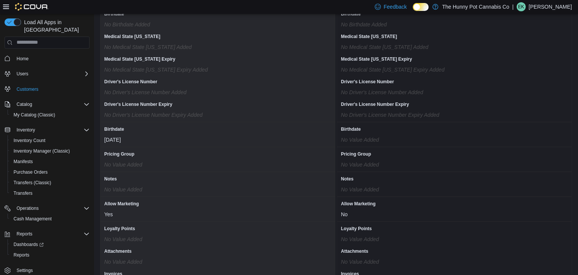
scroll to position [641, 0]
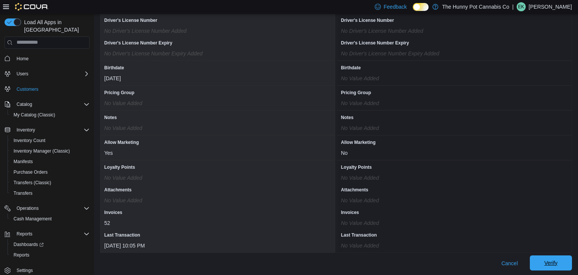
click at [548, 265] on span "Verify" at bounding box center [550, 262] width 33 height 15
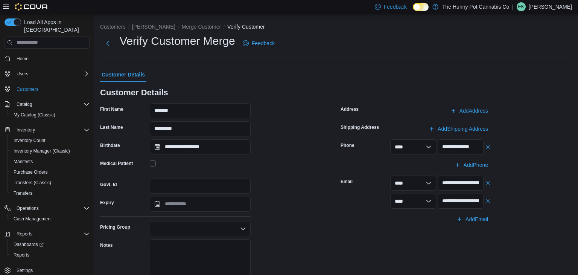
scroll to position [76, 0]
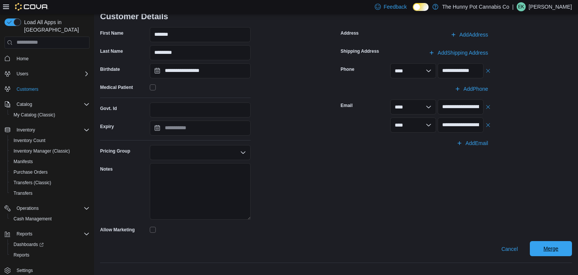
click at [544, 242] on span "Merge" at bounding box center [550, 248] width 33 height 15
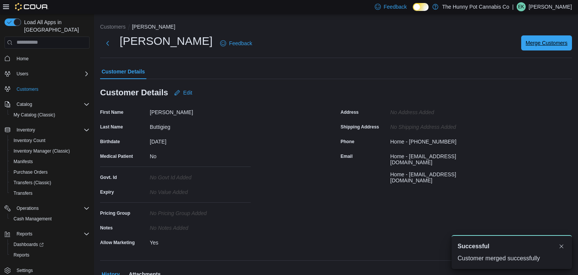
click at [564, 45] on span "Merge Customers" at bounding box center [547, 43] width 42 height 8
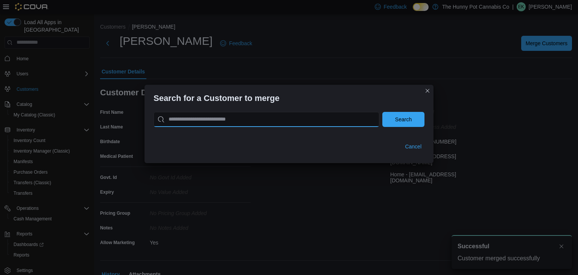
click at [309, 124] on input "search" at bounding box center [267, 119] width 226 height 15
type input "**********"
click at [382, 112] on button "Search" at bounding box center [403, 119] width 42 height 15
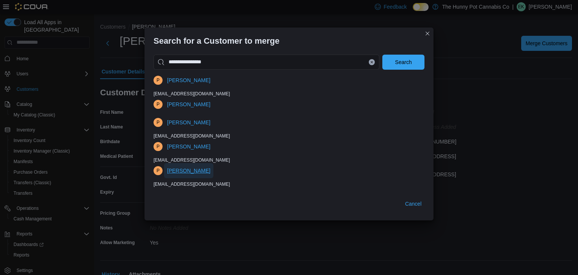
click at [199, 168] on span "[PERSON_NAME]" at bounding box center [188, 171] width 43 height 8
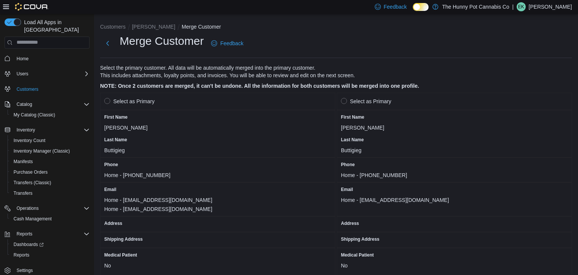
click at [109, 100] on label "Select as Primary" at bounding box center [129, 101] width 50 height 9
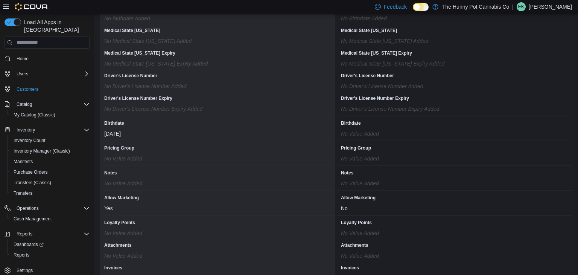
scroll to position [641, 0]
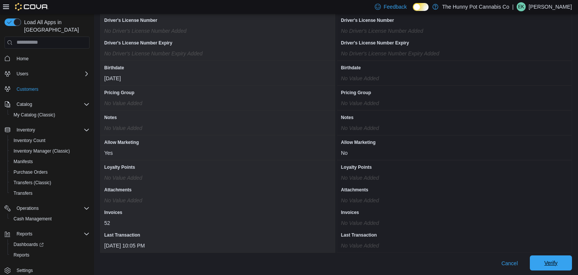
click at [543, 266] on span "Verify" at bounding box center [550, 262] width 33 height 15
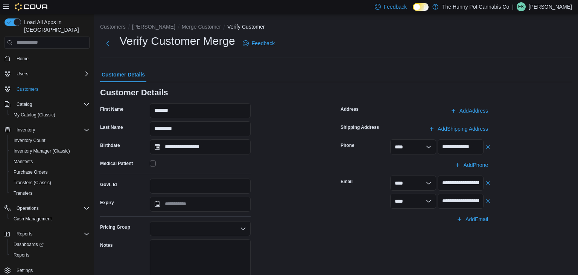
scroll to position [76, 0]
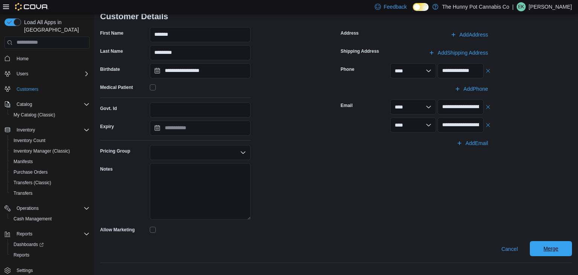
click at [547, 249] on span "Merge" at bounding box center [550, 249] width 15 height 8
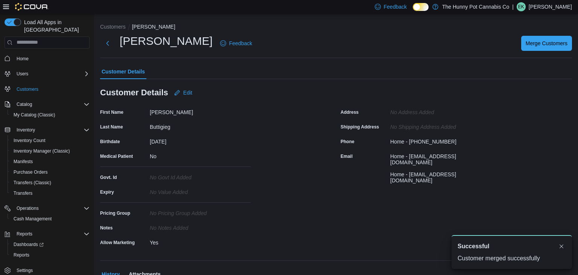
scroll to position [0, 0]
click at [524, 42] on button "Merge Customers" at bounding box center [546, 42] width 51 height 15
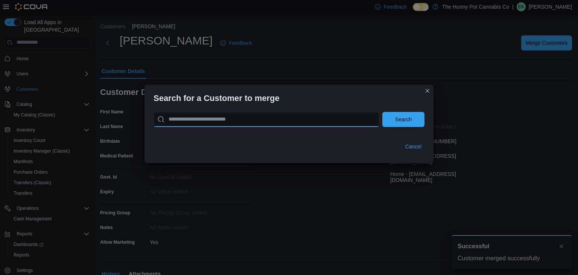
click at [338, 116] on input "search" at bounding box center [267, 119] width 226 height 15
type input "**********"
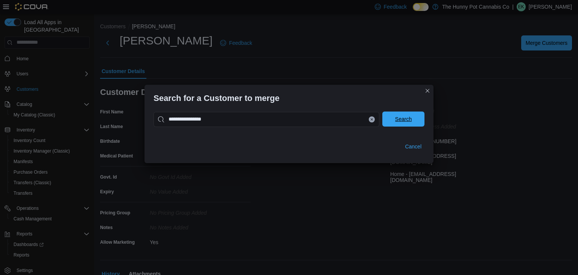
click at [395, 122] on span "Search" at bounding box center [403, 118] width 33 height 15
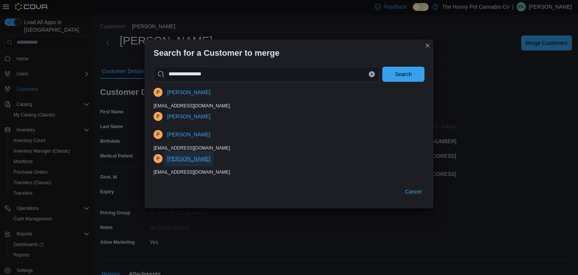
click at [194, 161] on span "[PERSON_NAME]" at bounding box center [188, 159] width 43 height 8
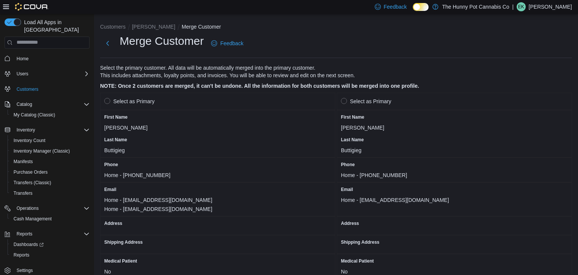
click at [110, 100] on label "Select as Primary" at bounding box center [129, 101] width 50 height 9
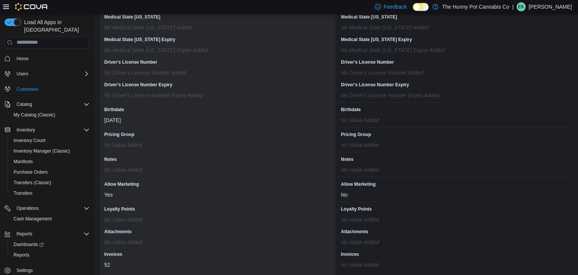
scroll to position [647, 0]
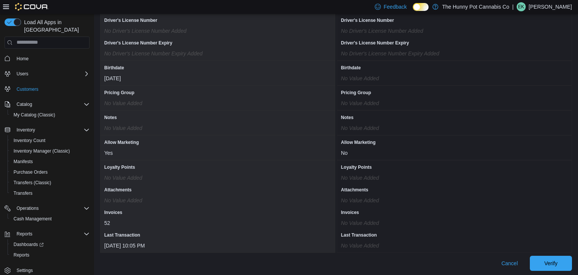
click at [550, 262] on span "Verify" at bounding box center [550, 263] width 13 height 8
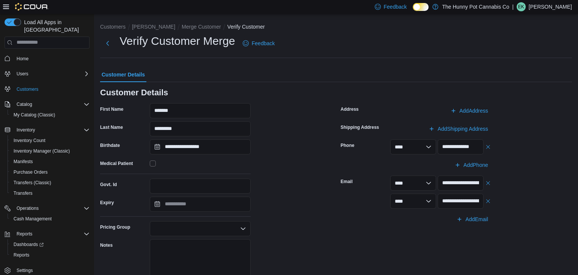
scroll to position [76, 0]
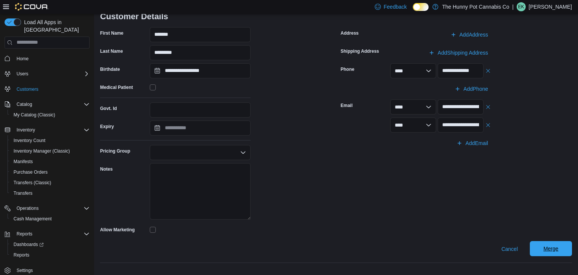
click at [562, 247] on span "Merge" at bounding box center [550, 248] width 33 height 15
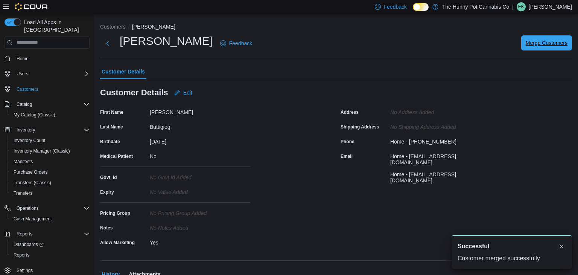
click at [540, 49] on span "Merge Customers" at bounding box center [547, 42] width 42 height 15
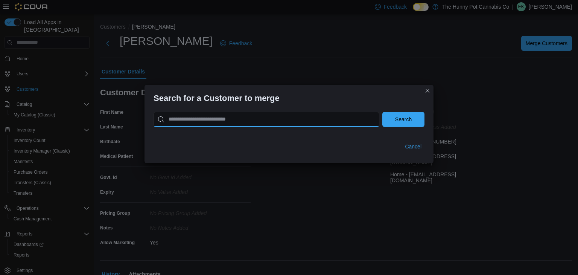
click at [349, 112] on input "search" at bounding box center [267, 119] width 226 height 15
type input "**********"
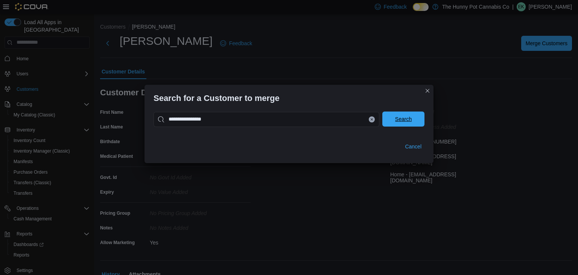
click at [401, 114] on span "Search" at bounding box center [403, 118] width 33 height 15
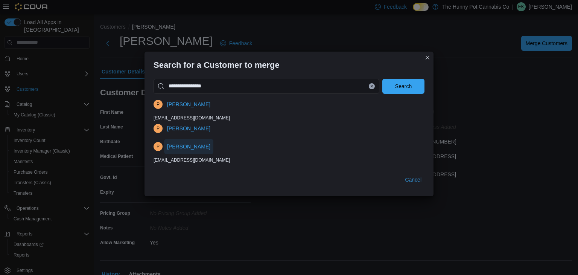
click at [190, 146] on span "[PERSON_NAME]" at bounding box center [188, 147] width 43 height 8
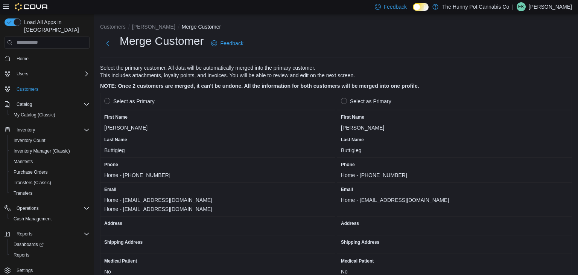
scroll to position [9, 0]
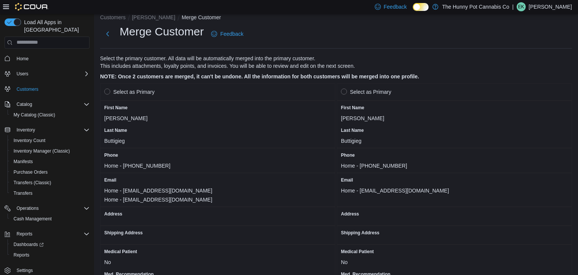
click at [109, 89] on label "Select as Primary" at bounding box center [129, 91] width 50 height 9
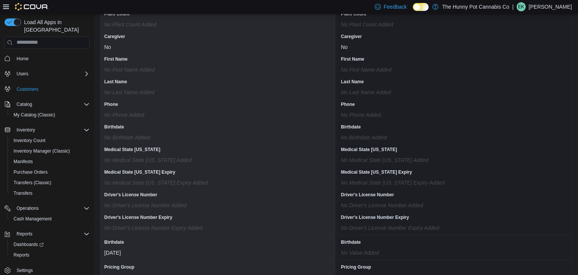
scroll to position [647, 0]
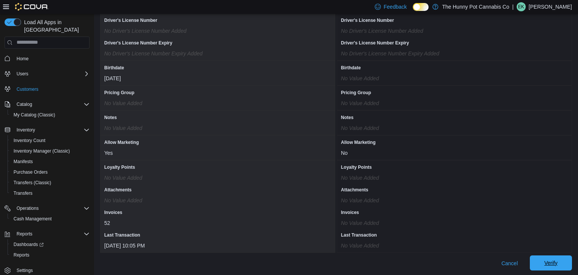
click at [558, 257] on span "Verify" at bounding box center [550, 262] width 33 height 15
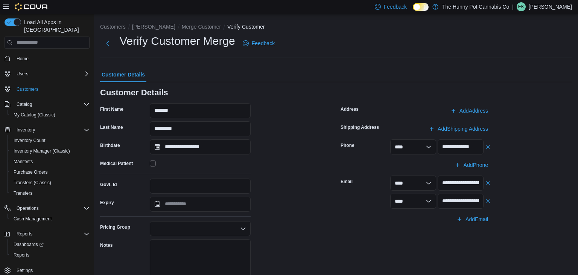
scroll to position [76, 0]
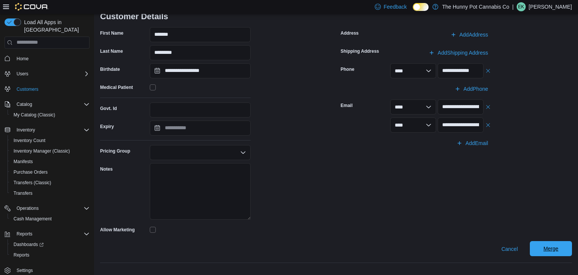
click at [562, 248] on span "Merge" at bounding box center [550, 248] width 33 height 15
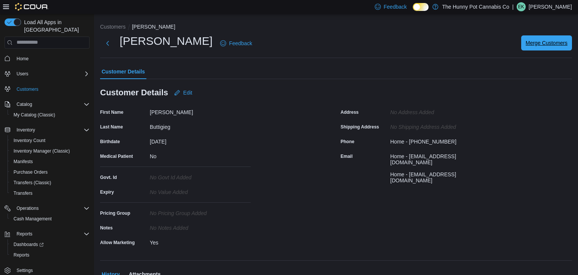
click at [557, 45] on span "Merge Customers" at bounding box center [547, 43] width 42 height 8
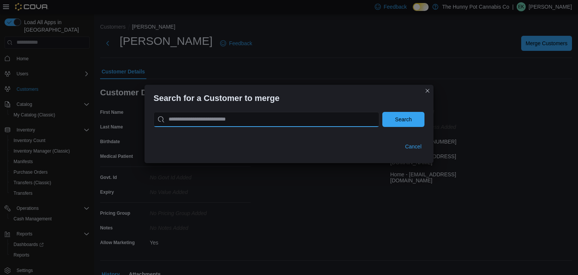
click at [341, 123] on input "search" at bounding box center [267, 119] width 226 height 15
type input "**********"
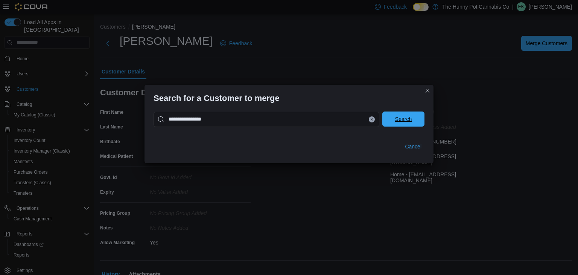
click at [418, 120] on span "Search" at bounding box center [403, 118] width 33 height 15
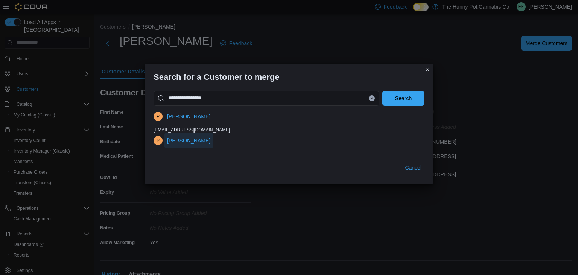
click at [206, 144] on span "[PERSON_NAME]" at bounding box center [188, 140] width 43 height 15
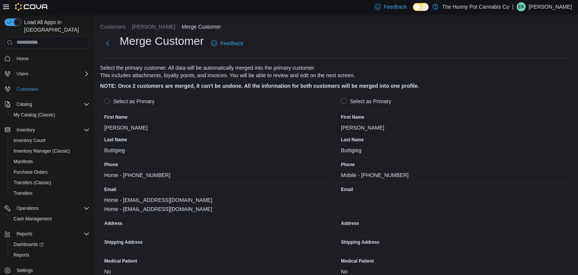
click at [138, 99] on label "Select as Primary" at bounding box center [129, 101] width 50 height 9
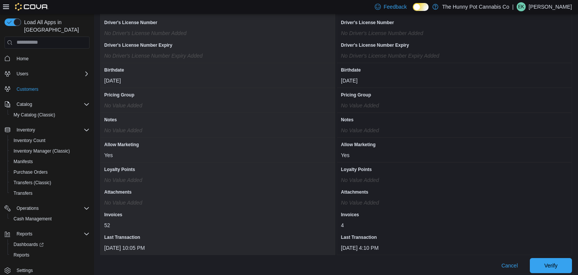
scroll to position [647, 0]
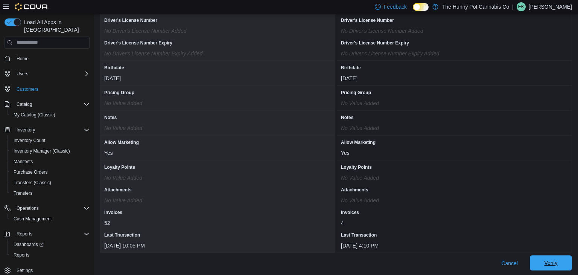
click at [555, 257] on span "Verify" at bounding box center [550, 262] width 33 height 15
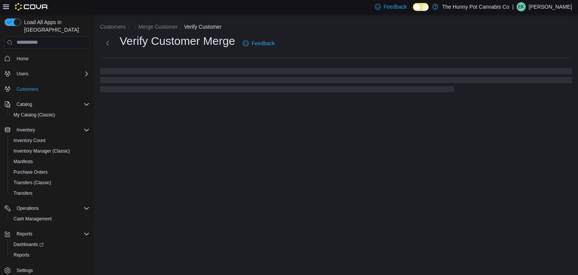
select select "******"
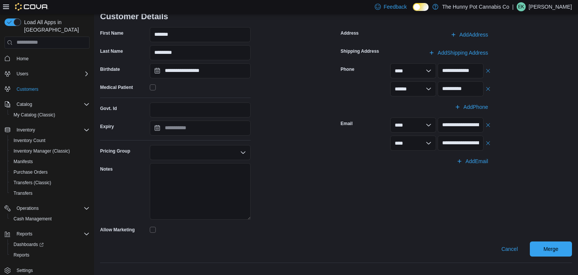
scroll to position [76, 0]
click at [490, 125] on button "button" at bounding box center [488, 124] width 6 height 9
click at [488, 91] on button "button" at bounding box center [488, 88] width 6 height 9
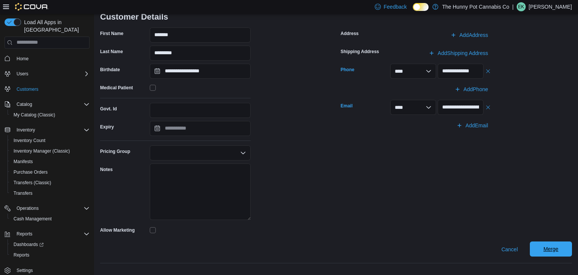
click at [547, 252] on span "Merge" at bounding box center [550, 248] width 33 height 15
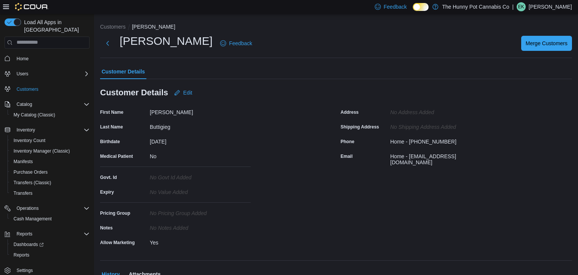
scroll to position [0, 0]
click at [544, 40] on span "Merge Customers" at bounding box center [547, 43] width 42 height 8
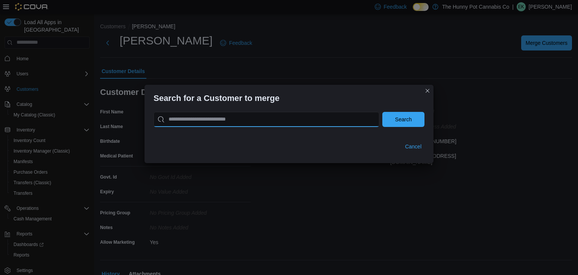
click at [358, 116] on input "search" at bounding box center [267, 119] width 226 height 15
type input "**********"
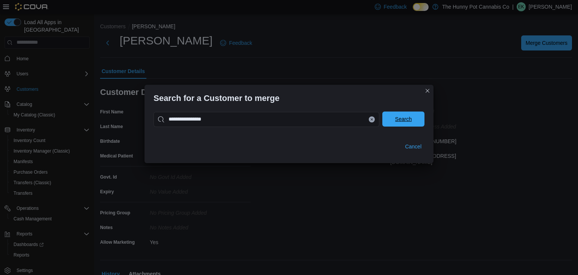
click at [414, 119] on span "Search" at bounding box center [403, 118] width 33 height 15
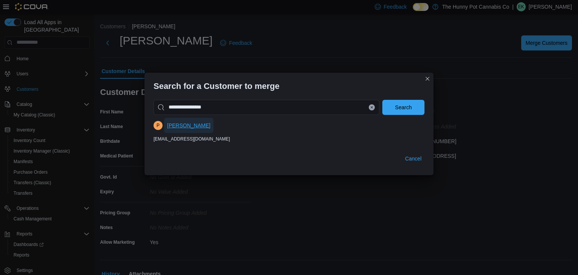
click at [193, 127] on span "[PERSON_NAME]" at bounding box center [188, 126] width 43 height 8
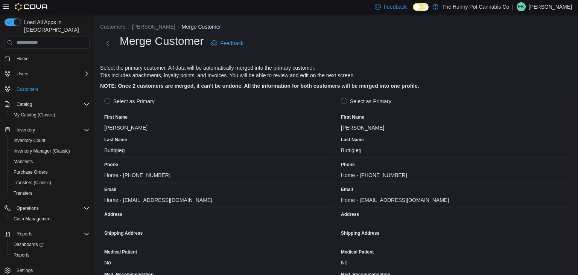
click at [151, 102] on label "Select as Primary" at bounding box center [129, 101] width 50 height 9
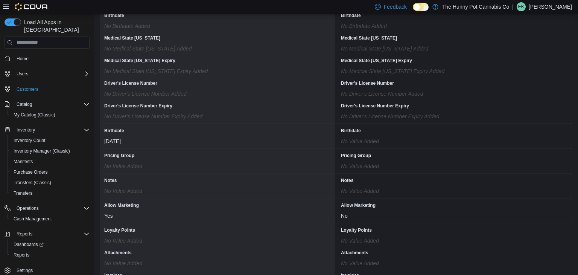
scroll to position [638, 0]
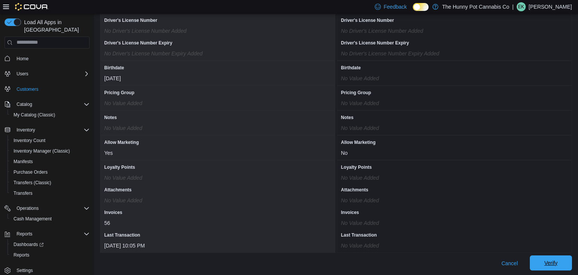
click at [540, 264] on span "Verify" at bounding box center [550, 262] width 33 height 15
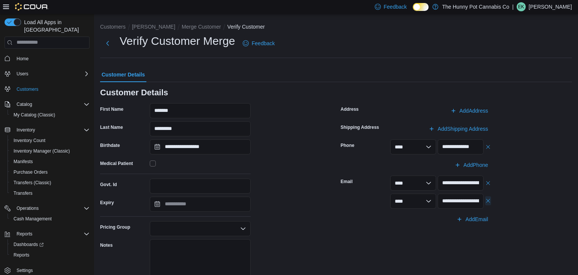
click at [490, 201] on button "button" at bounding box center [488, 200] width 6 height 9
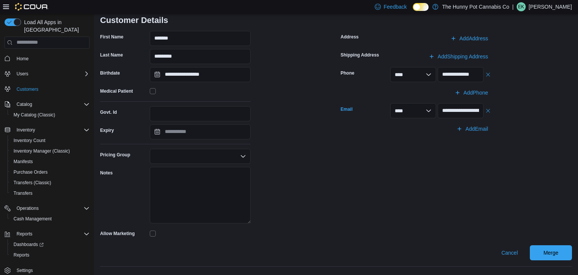
scroll to position [72, 0]
click at [547, 259] on span "Merge" at bounding box center [550, 252] width 33 height 15
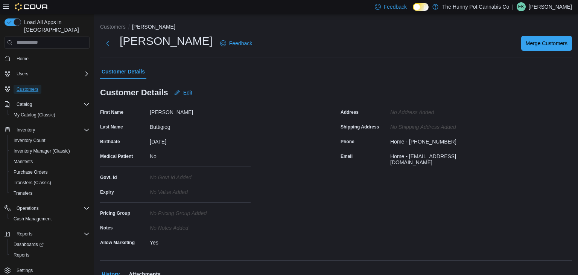
click at [37, 86] on span "Customers" at bounding box center [28, 89] width 22 height 6
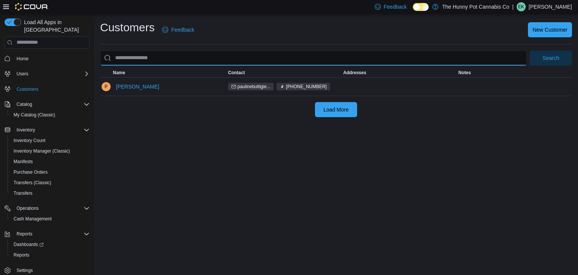
click at [154, 54] on input "search" at bounding box center [313, 57] width 427 height 15
type input "**********"
click at [530, 50] on button "Search" at bounding box center [551, 57] width 42 height 15
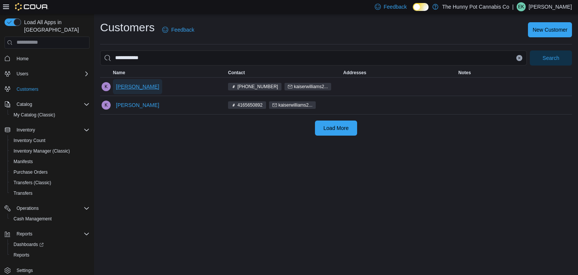
click at [133, 89] on span "[PERSON_NAME]" at bounding box center [137, 87] width 43 height 8
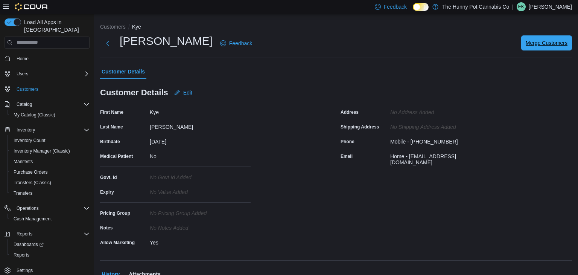
click at [528, 46] on span "Merge Customers" at bounding box center [547, 43] width 42 height 8
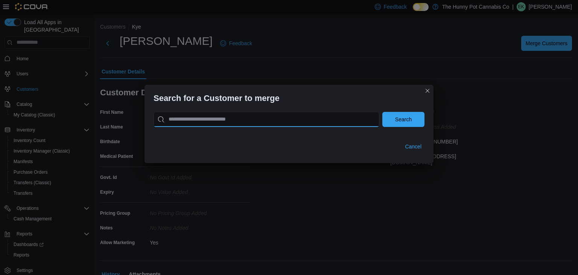
click at [349, 116] on input "search" at bounding box center [267, 119] width 226 height 15
type input "**********"
click at [382, 112] on button "Search" at bounding box center [403, 119] width 42 height 15
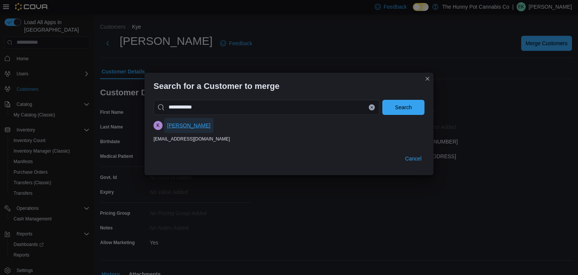
click at [192, 129] on span "[PERSON_NAME]" at bounding box center [188, 125] width 43 height 15
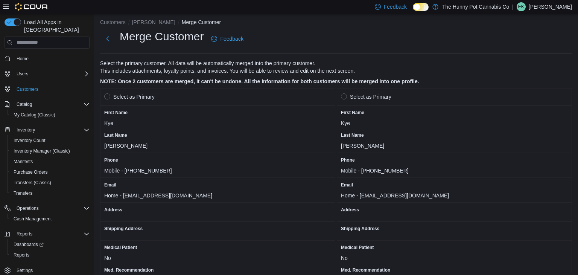
scroll to position [7, 0]
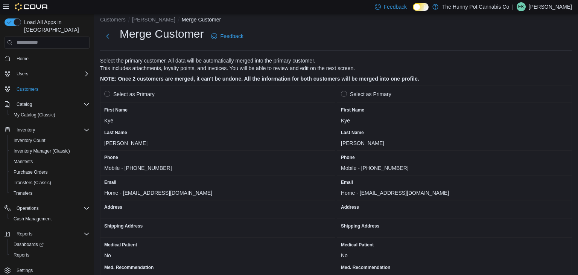
click at [115, 93] on label "Select as Primary" at bounding box center [129, 94] width 50 height 9
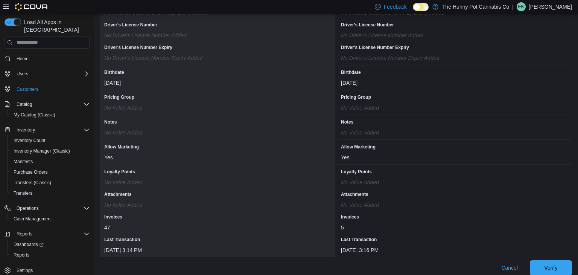
scroll to position [638, 0]
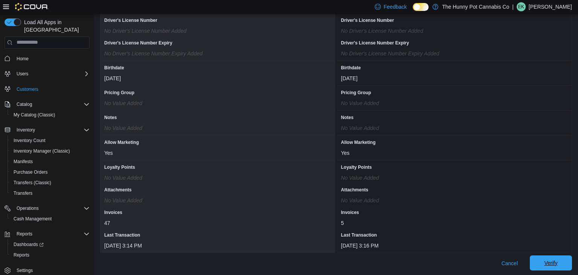
click at [558, 266] on span "Verify" at bounding box center [550, 262] width 33 height 15
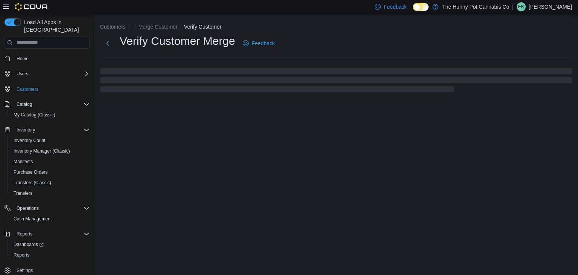
select select "******"
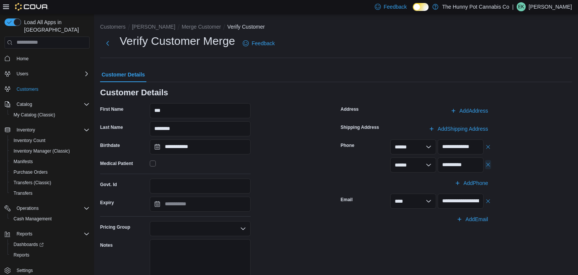
click at [489, 167] on button "button" at bounding box center [488, 164] width 6 height 9
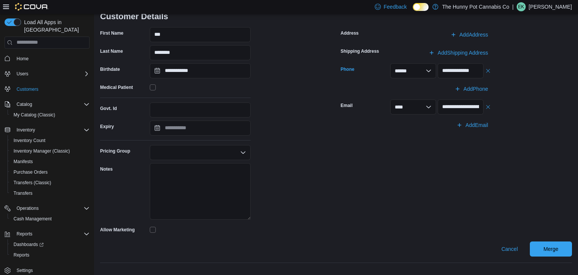
scroll to position [74, 0]
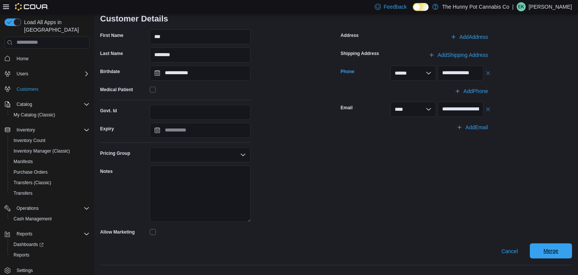
click at [553, 252] on span "Merge" at bounding box center [550, 251] width 15 height 8
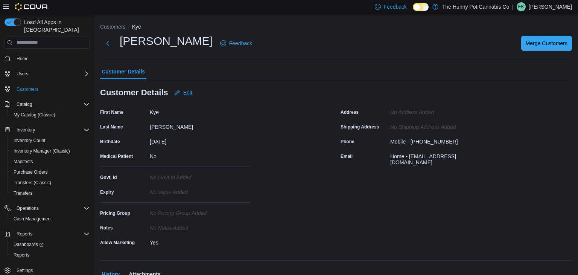
click at [43, 84] on span "Customers" at bounding box center [52, 88] width 76 height 9
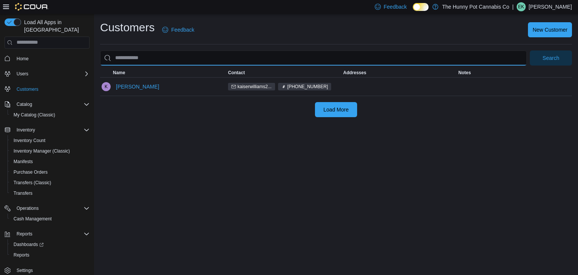
click at [166, 59] on input "search" at bounding box center [313, 57] width 427 height 15
type input "**********"
click at [530, 50] on button "Search" at bounding box center [551, 57] width 42 height 15
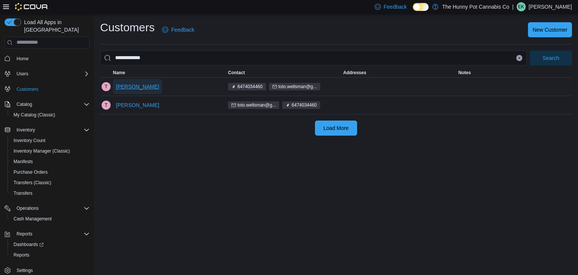
click at [135, 91] on span "[PERSON_NAME]" at bounding box center [137, 86] width 43 height 15
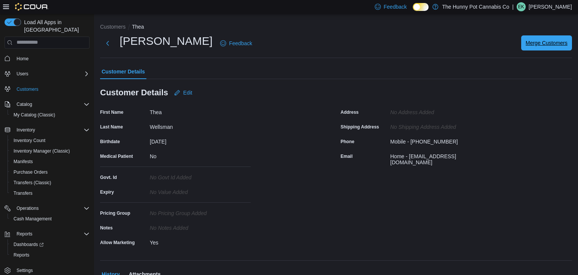
click at [557, 44] on span "Merge Customers" at bounding box center [547, 43] width 42 height 8
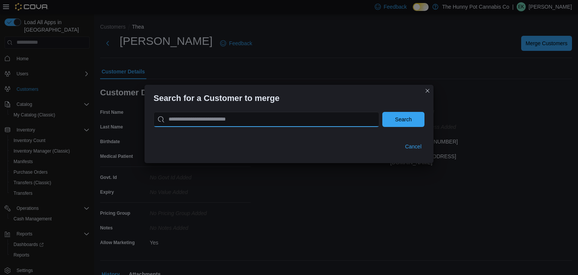
click at [324, 124] on input "search" at bounding box center [267, 119] width 226 height 15
type input "**********"
click at [382, 112] on button "Search" at bounding box center [403, 119] width 42 height 15
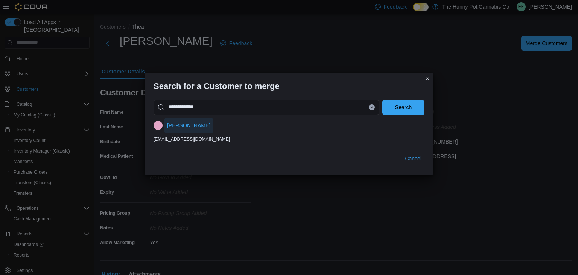
click at [199, 127] on span "[PERSON_NAME]" at bounding box center [188, 126] width 43 height 8
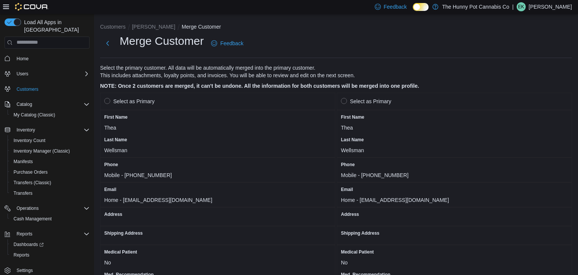
click at [113, 99] on label "Select as Primary" at bounding box center [129, 101] width 50 height 9
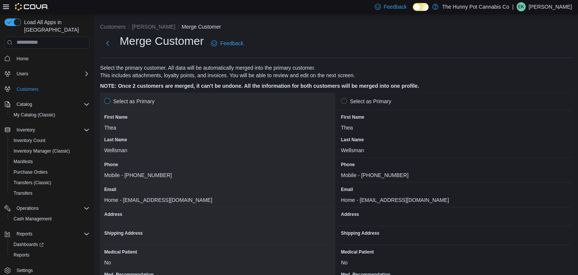
scroll to position [636, 0]
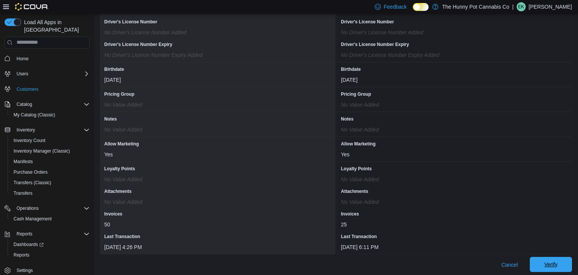
click at [551, 258] on span "Verify" at bounding box center [550, 264] width 33 height 15
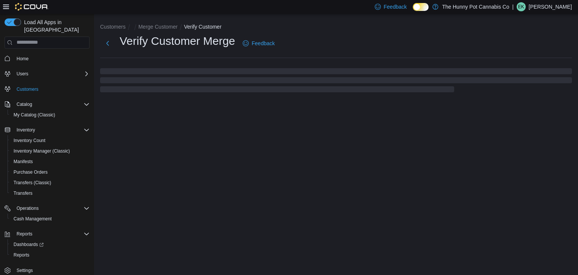
select select "******"
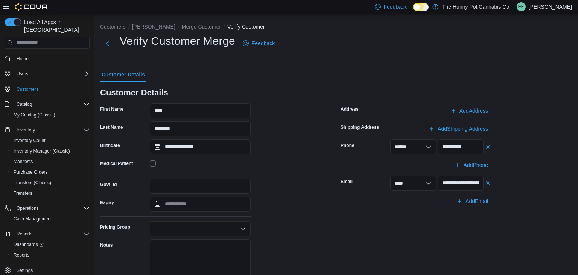
scroll to position [76, 0]
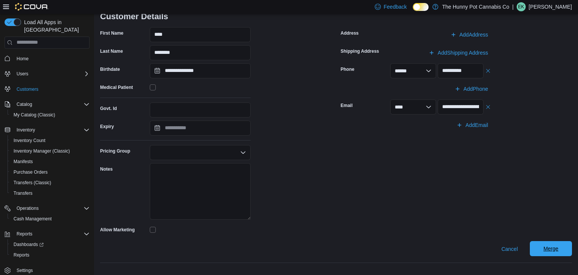
click at [538, 248] on span "Merge" at bounding box center [550, 248] width 33 height 15
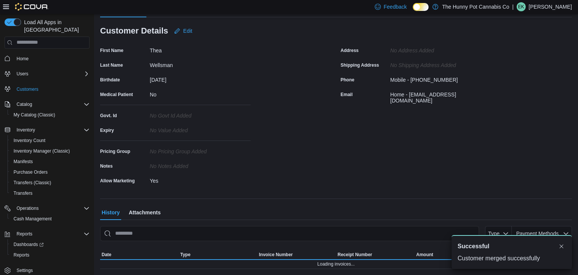
scroll to position [76, 0]
